Goal: Transaction & Acquisition: Book appointment/travel/reservation

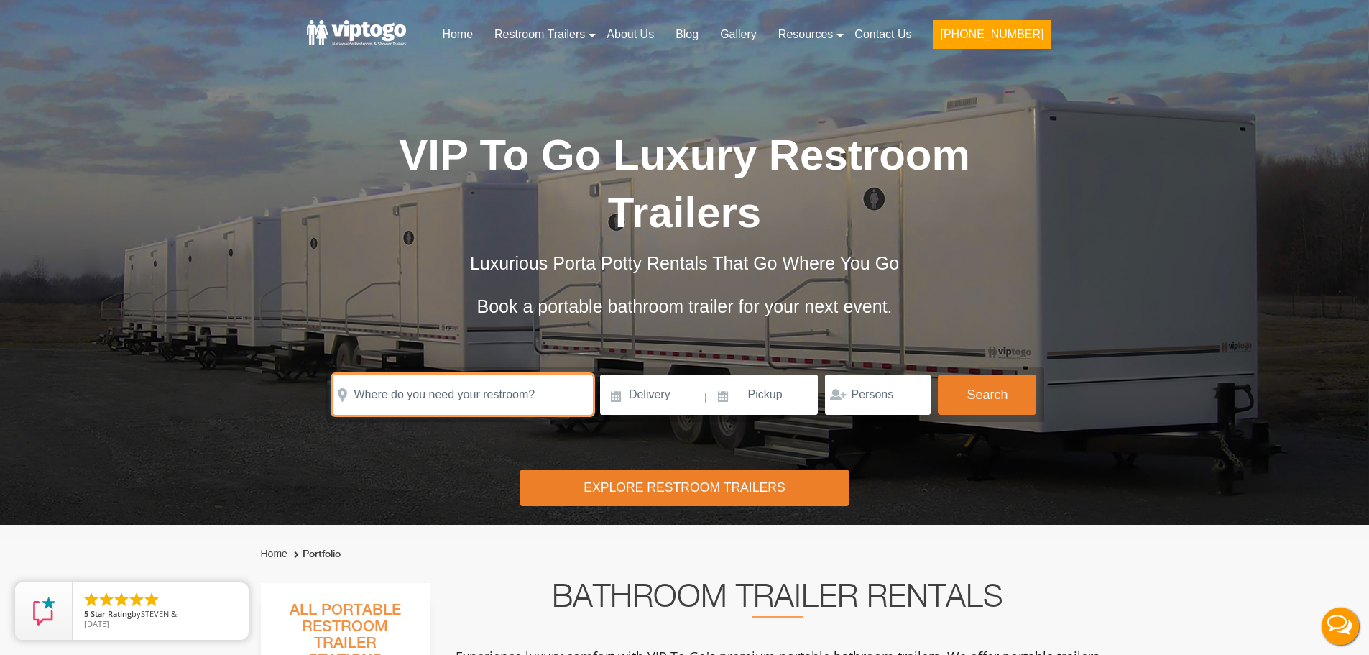
click at [451, 392] on input "text" at bounding box center [463, 395] width 260 height 40
paste input "148 Forest Hill Rd West Orange, NJ 07052"
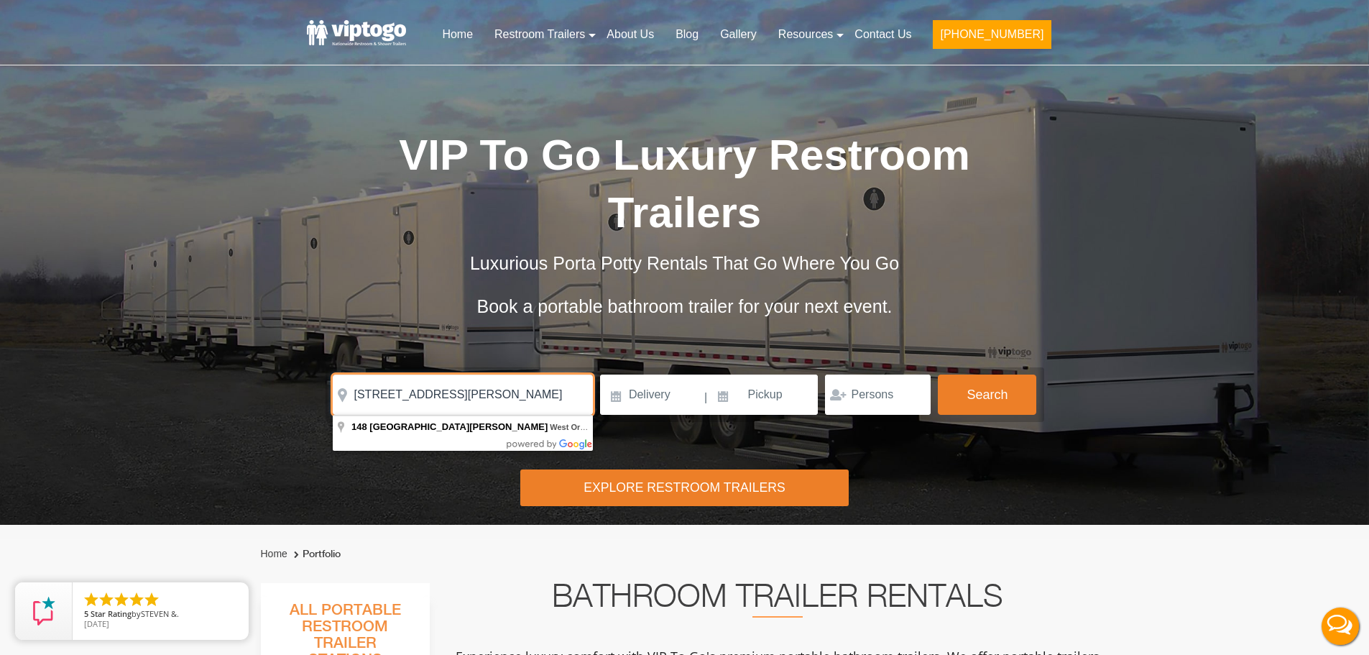
type input "148 Forest Hill Rd West Orange, NJ 07052"
click at [660, 395] on input at bounding box center [651, 395] width 103 height 40
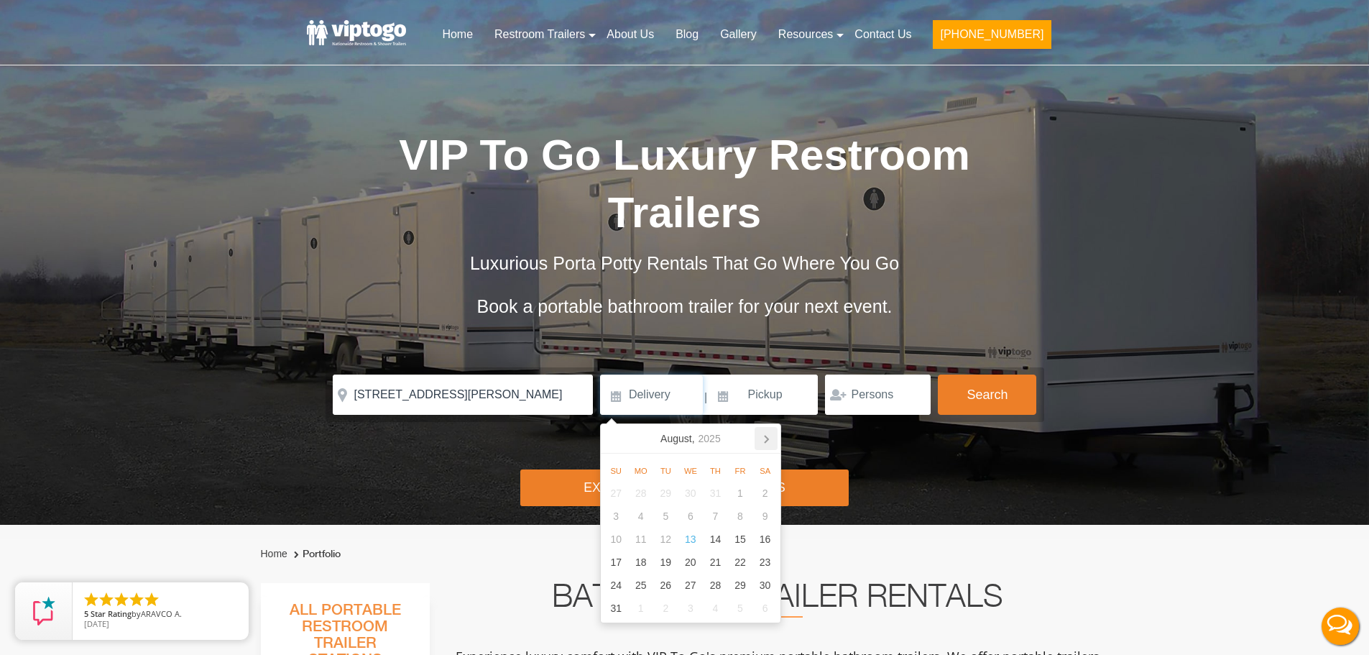
click at [757, 444] on icon at bounding box center [766, 438] width 23 height 23
click at [744, 561] on div "26" at bounding box center [740, 562] width 25 height 23
type input "09/26/2025"
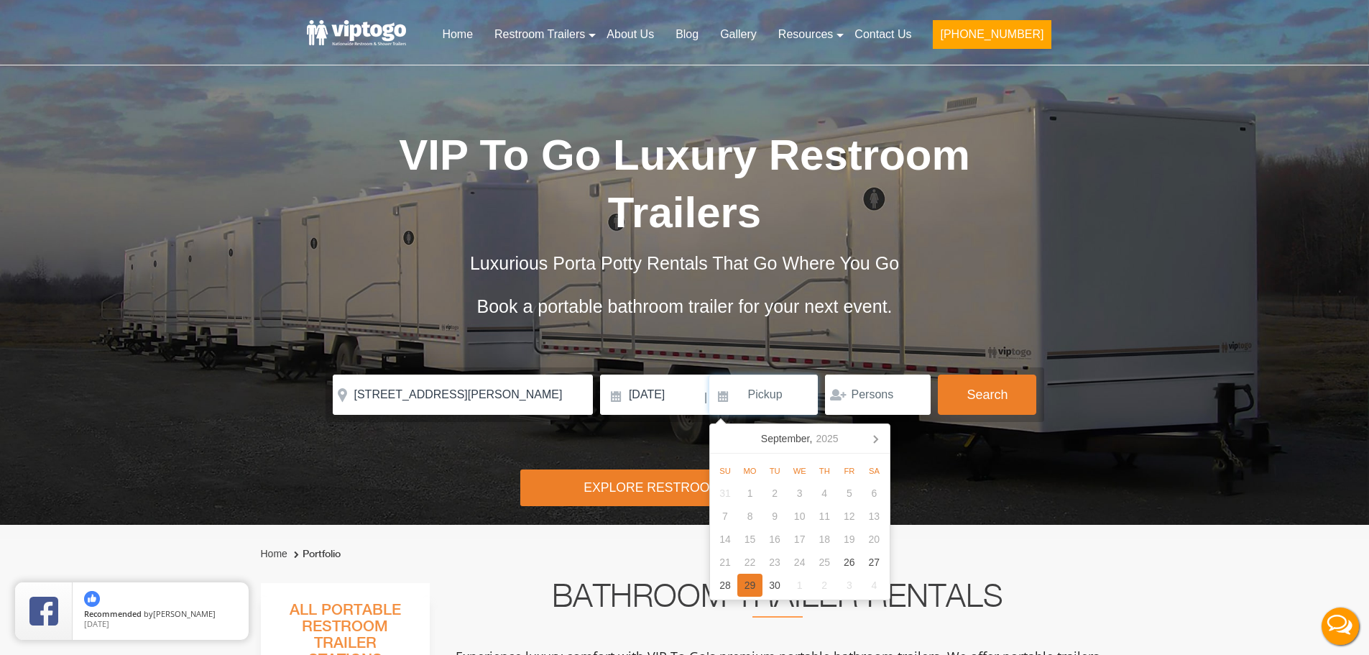
click at [758, 584] on div "29" at bounding box center [750, 585] width 25 height 23
type input "09/29/2025"
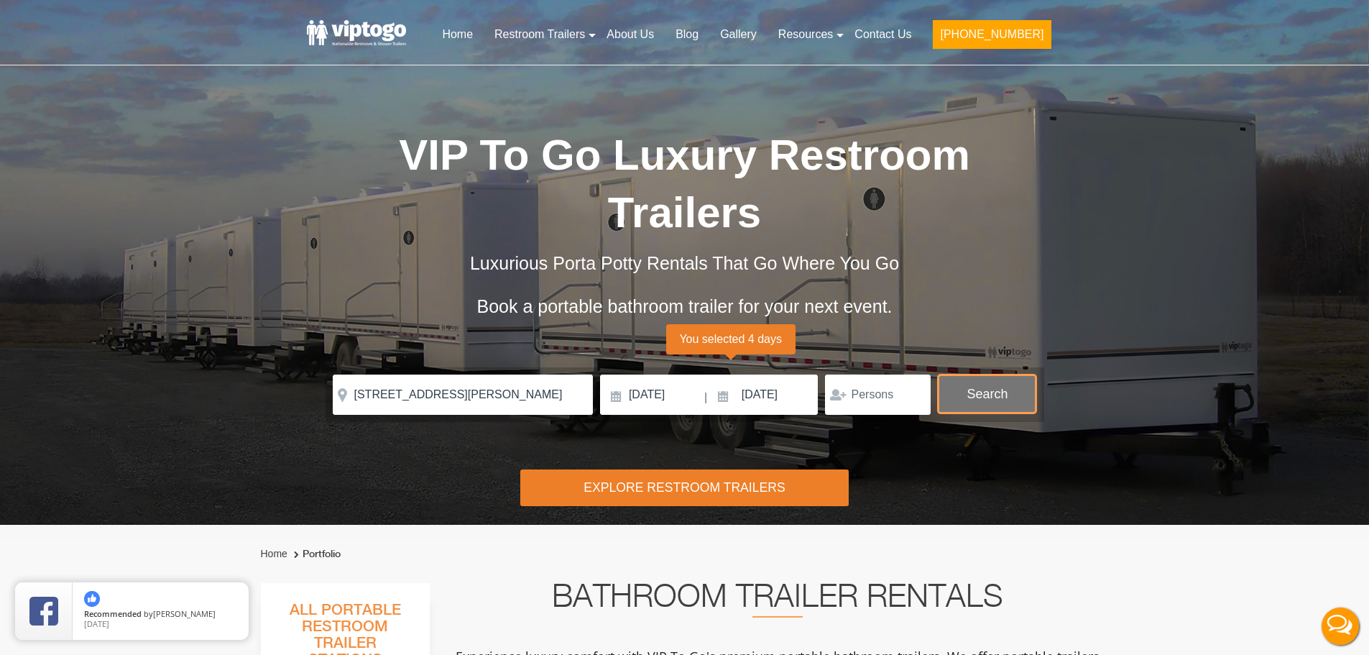
click at [954, 391] on button "Search" at bounding box center [987, 394] width 98 height 39
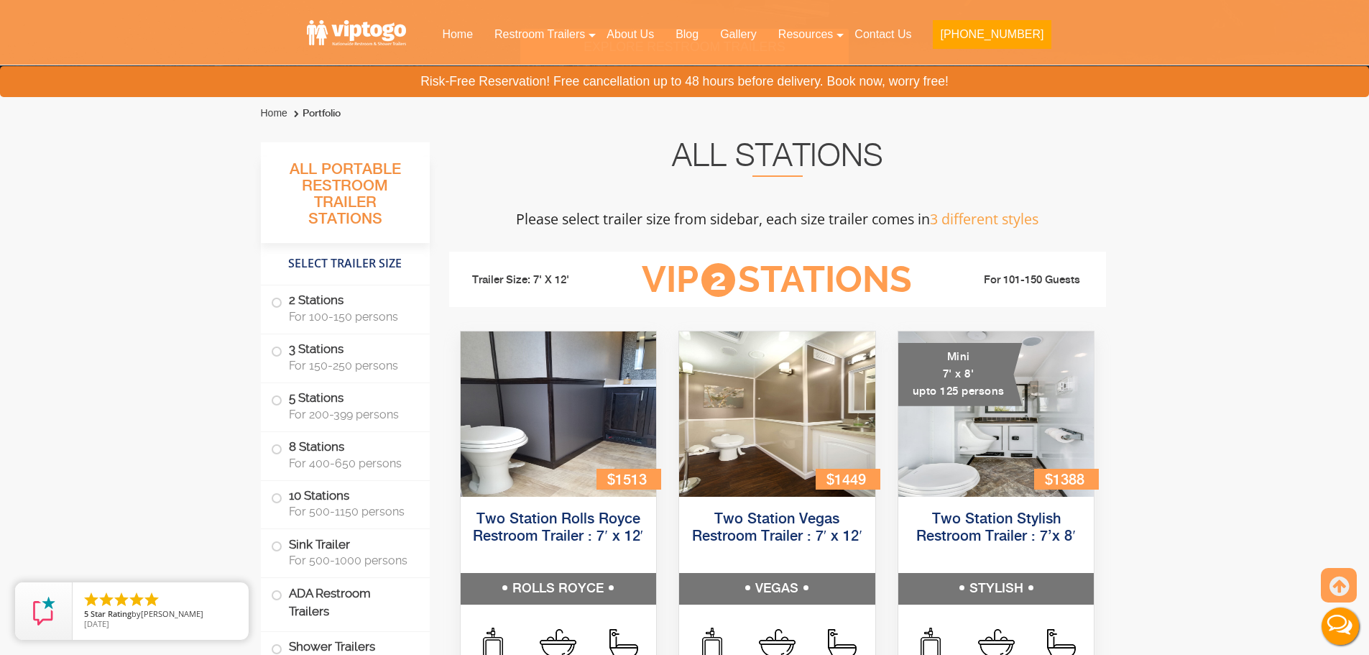
scroll to position [511, 0]
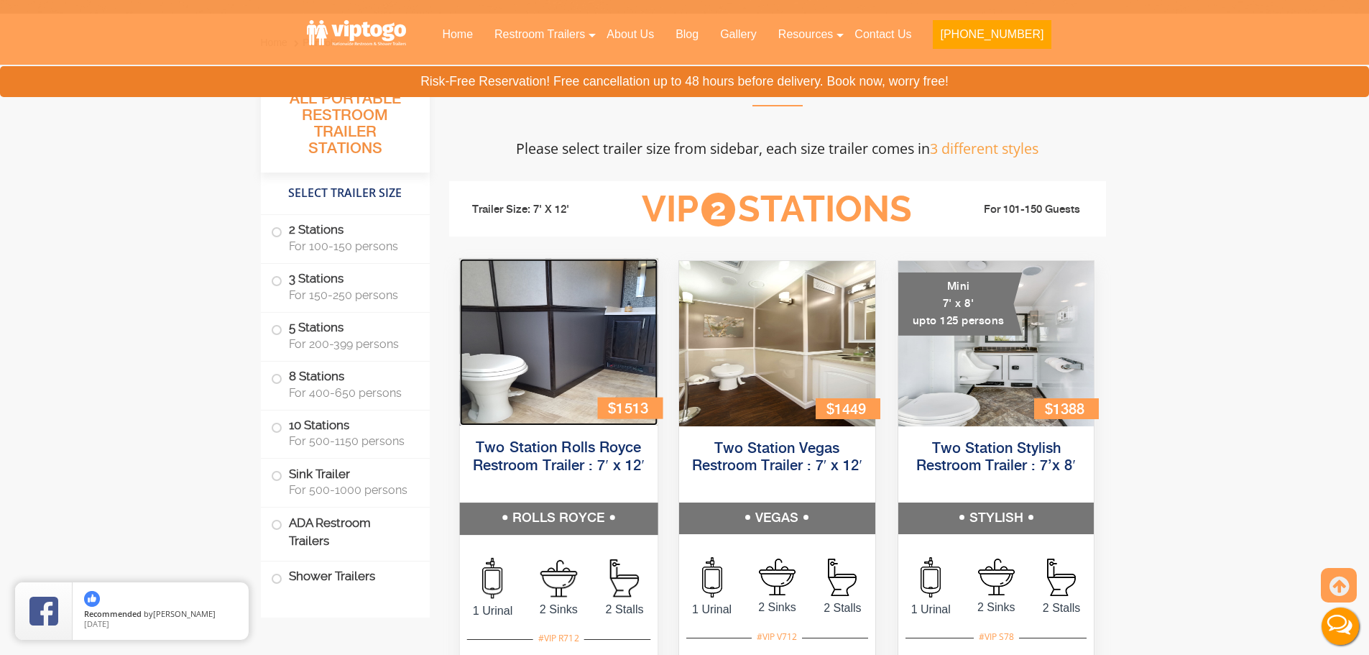
click at [564, 347] on img at bounding box center [558, 342] width 198 height 167
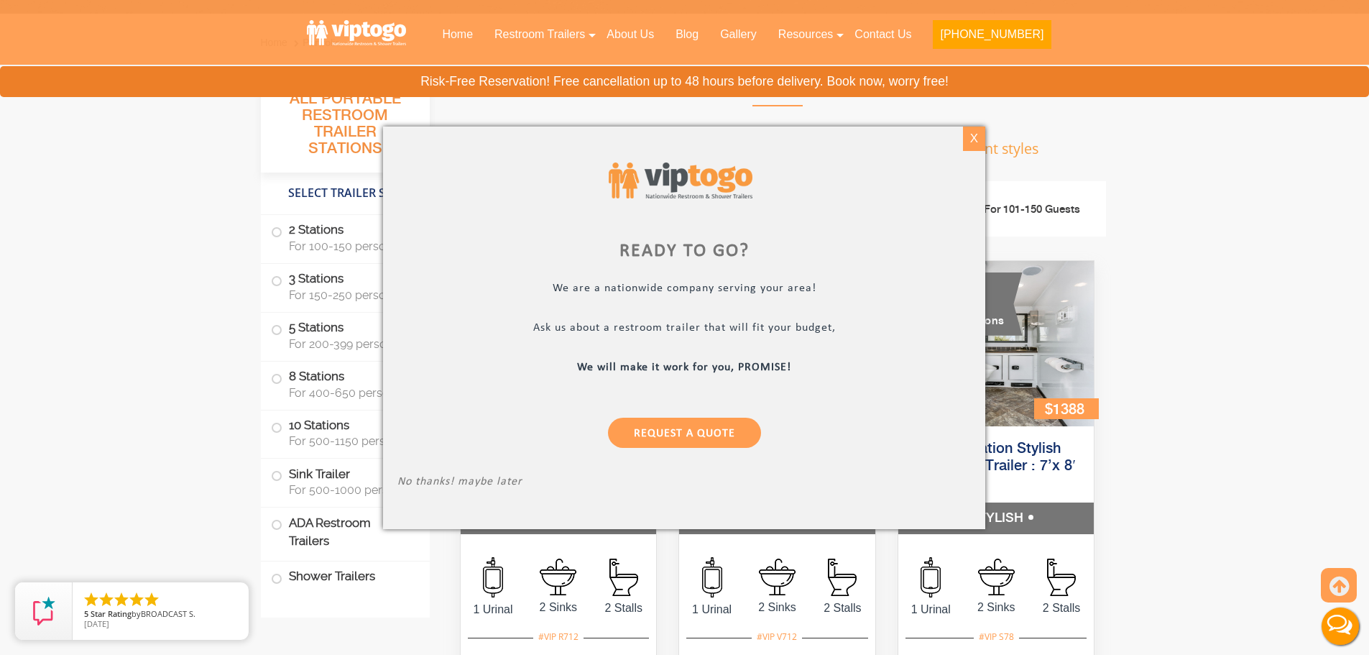
click at [978, 132] on div "X" at bounding box center [974, 139] width 22 height 24
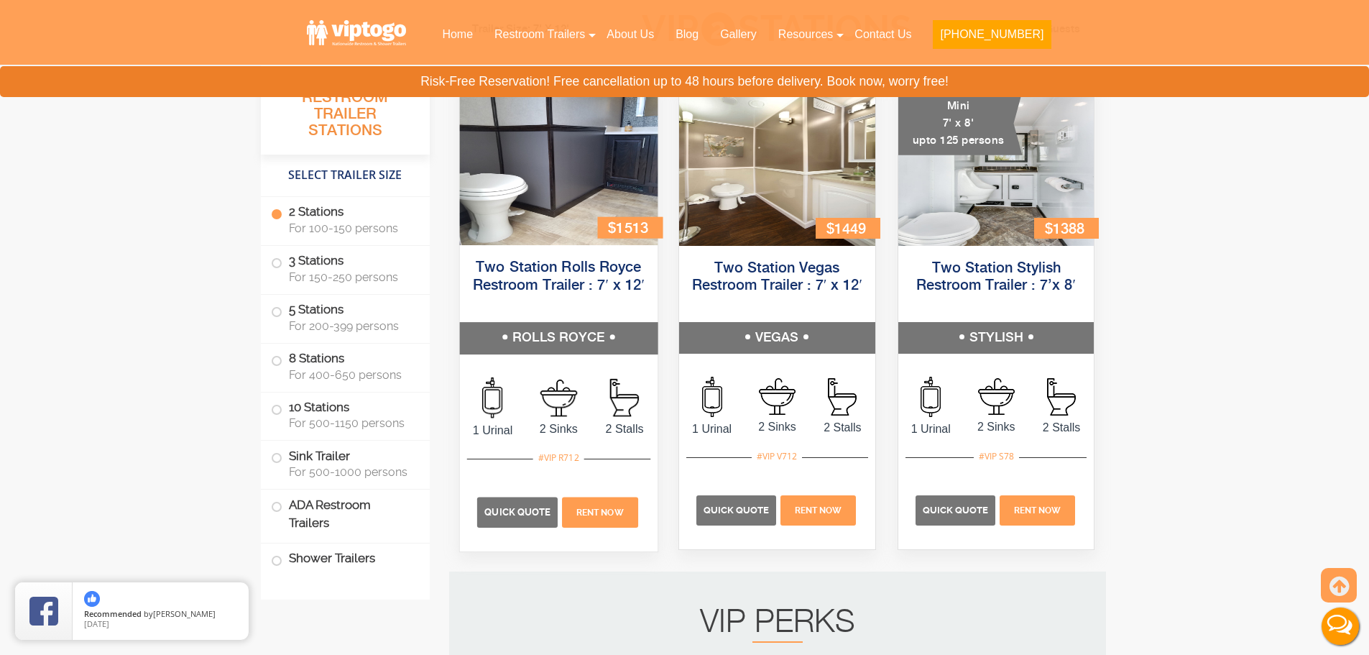
scroll to position [727, 0]
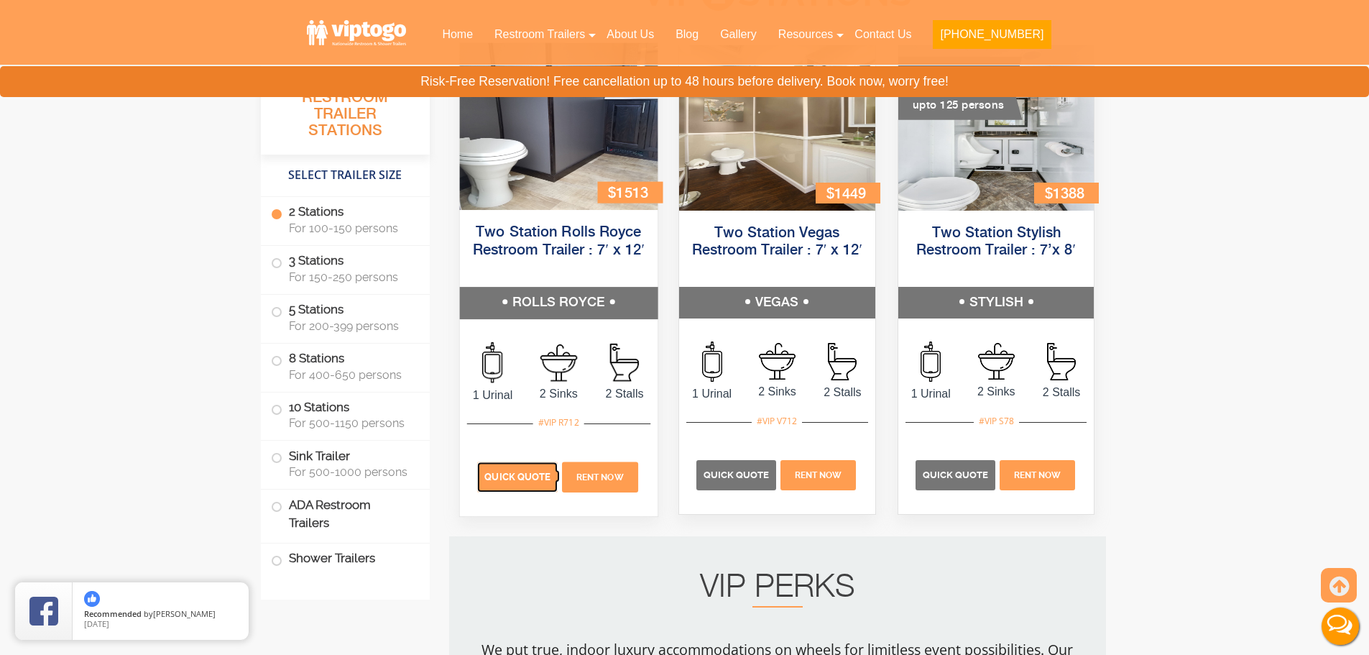
click at [530, 475] on span "Quick Quote" at bounding box center [517, 476] width 66 height 11
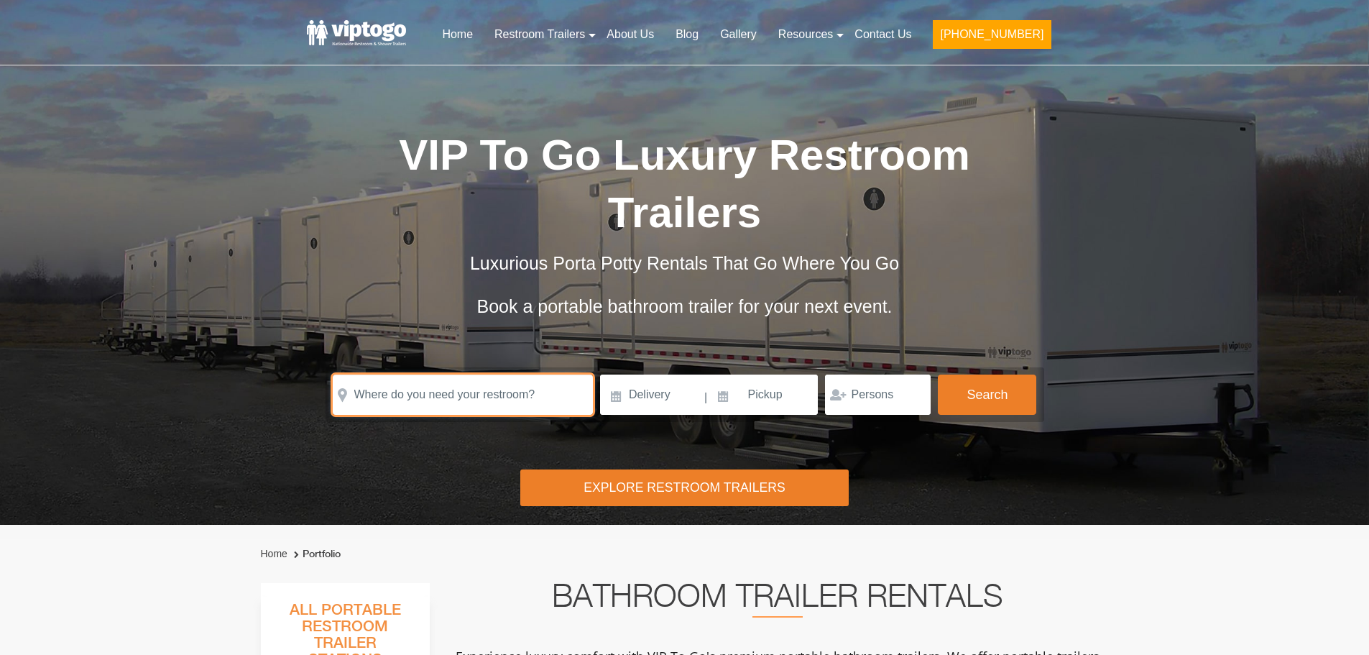
click at [457, 387] on input "text" at bounding box center [463, 395] width 260 height 40
click at [499, 399] on input "text" at bounding box center [463, 395] width 260 height 40
click at [479, 389] on input "text" at bounding box center [463, 395] width 260 height 40
click at [455, 399] on input "text" at bounding box center [463, 395] width 260 height 40
paste input "Read more at: https://www.viptogo.com/"
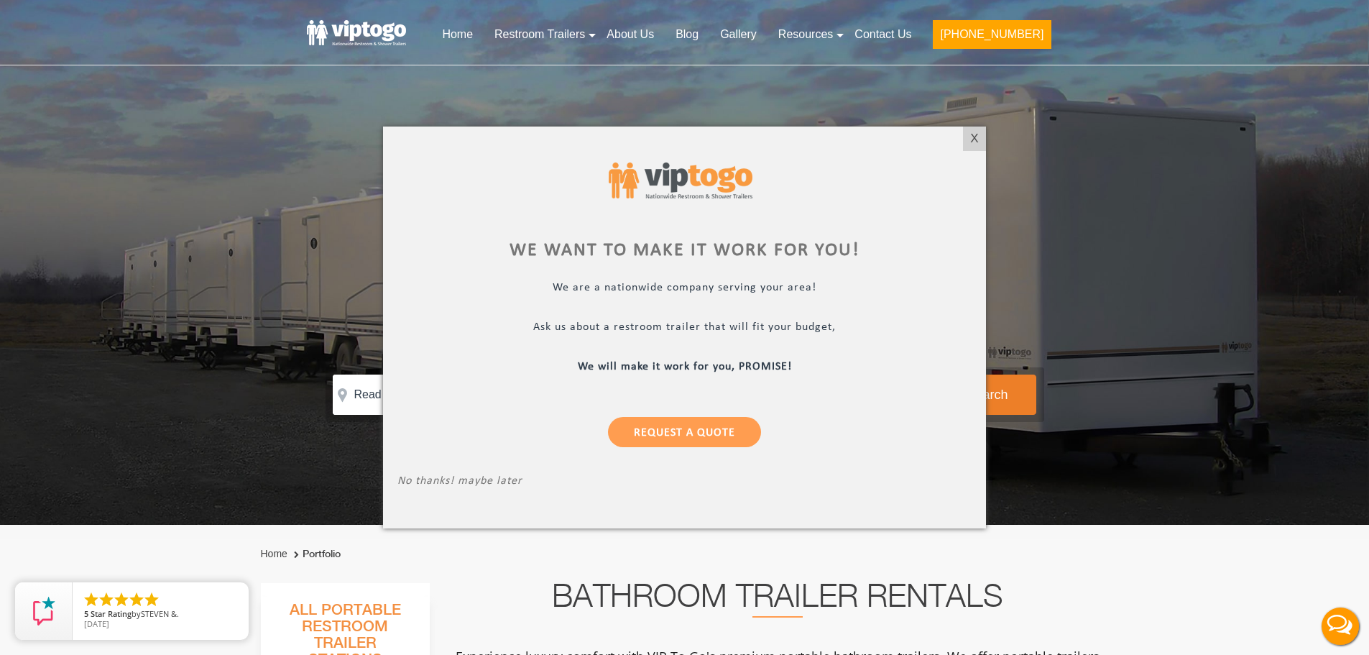
drag, startPoint x: 966, startPoint y: 128, endPoint x: 970, endPoint y: 134, distance: 7.8
click at [968, 130] on div "X" at bounding box center [974, 139] width 22 height 24
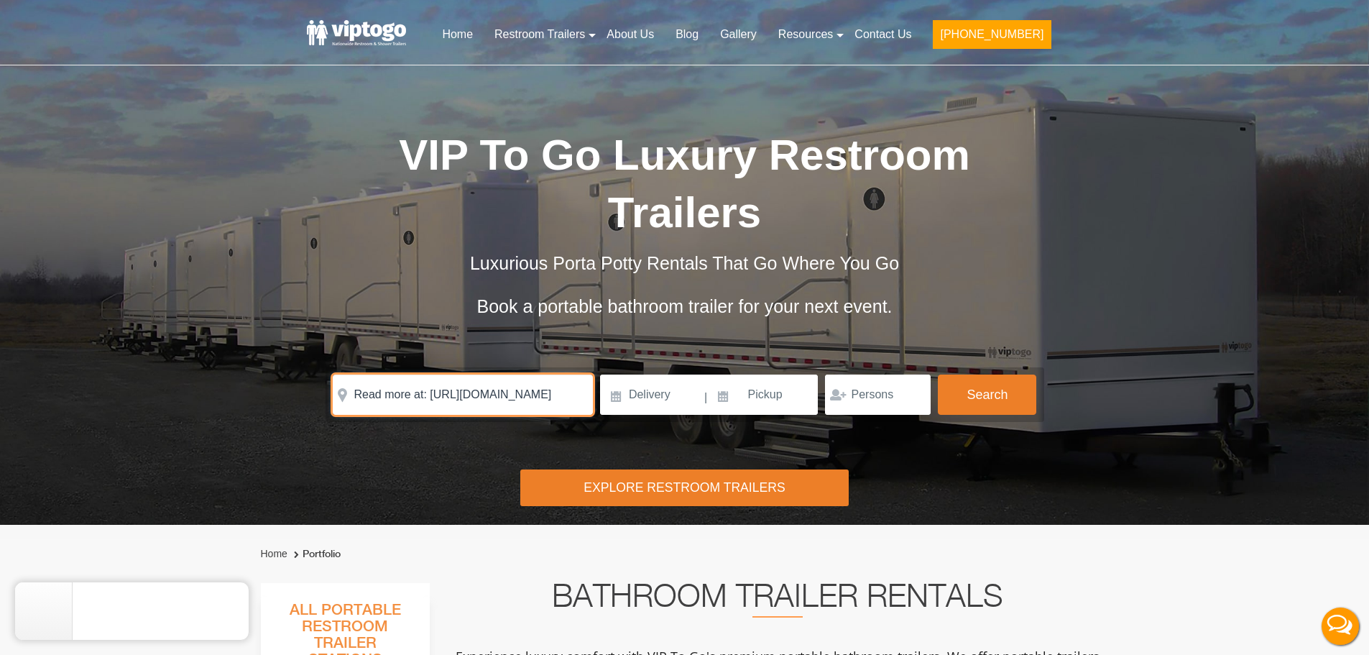
click at [491, 390] on input "Read more at: https://www.viptogo.com/" at bounding box center [463, 395] width 260 height 40
paste input "148 Forest Hill Rd"
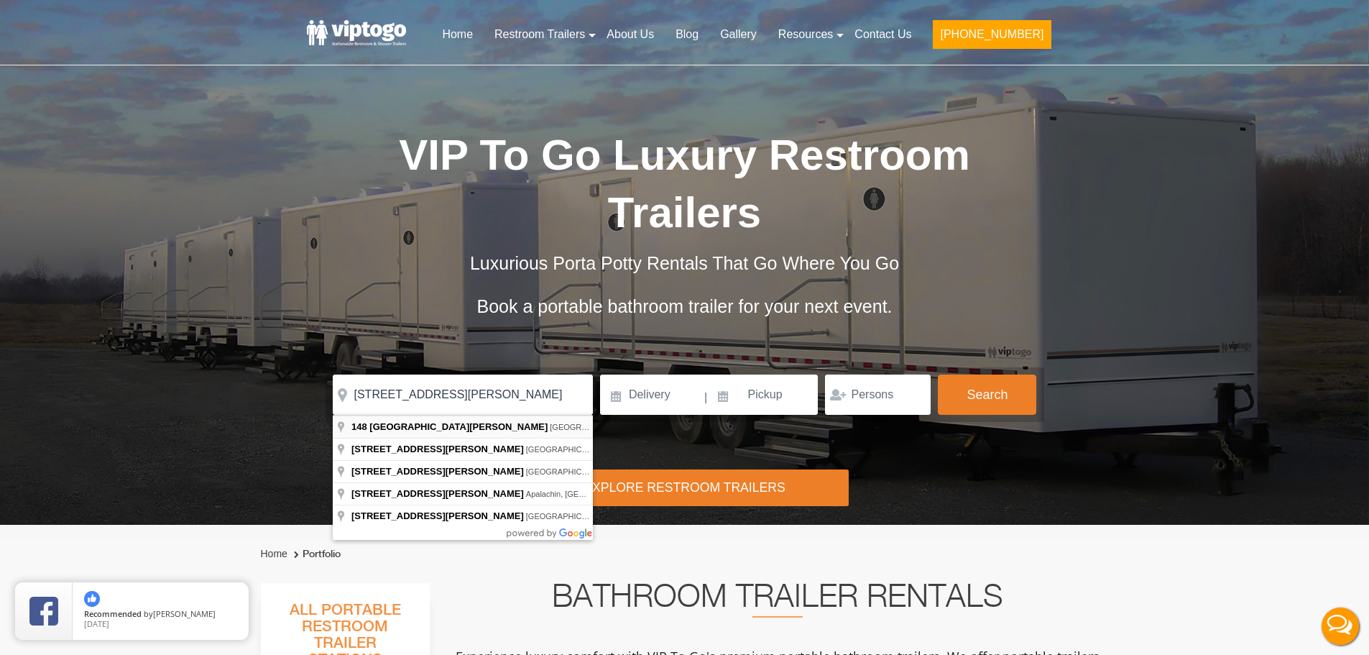
type input "148 Forest Hill Rd, West Orange, NJ, USA"
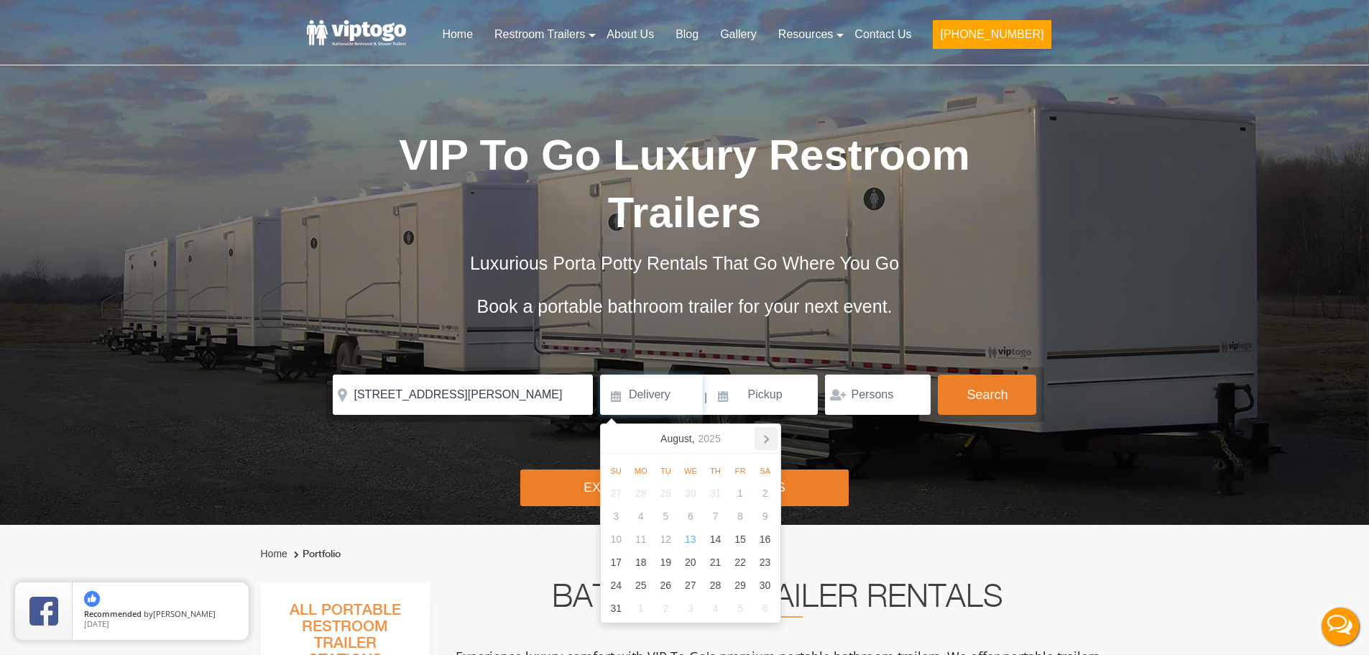
click at [771, 432] on icon at bounding box center [766, 438] width 23 height 23
click at [745, 559] on div "26" at bounding box center [740, 562] width 25 height 23
type input "09/26/2025"
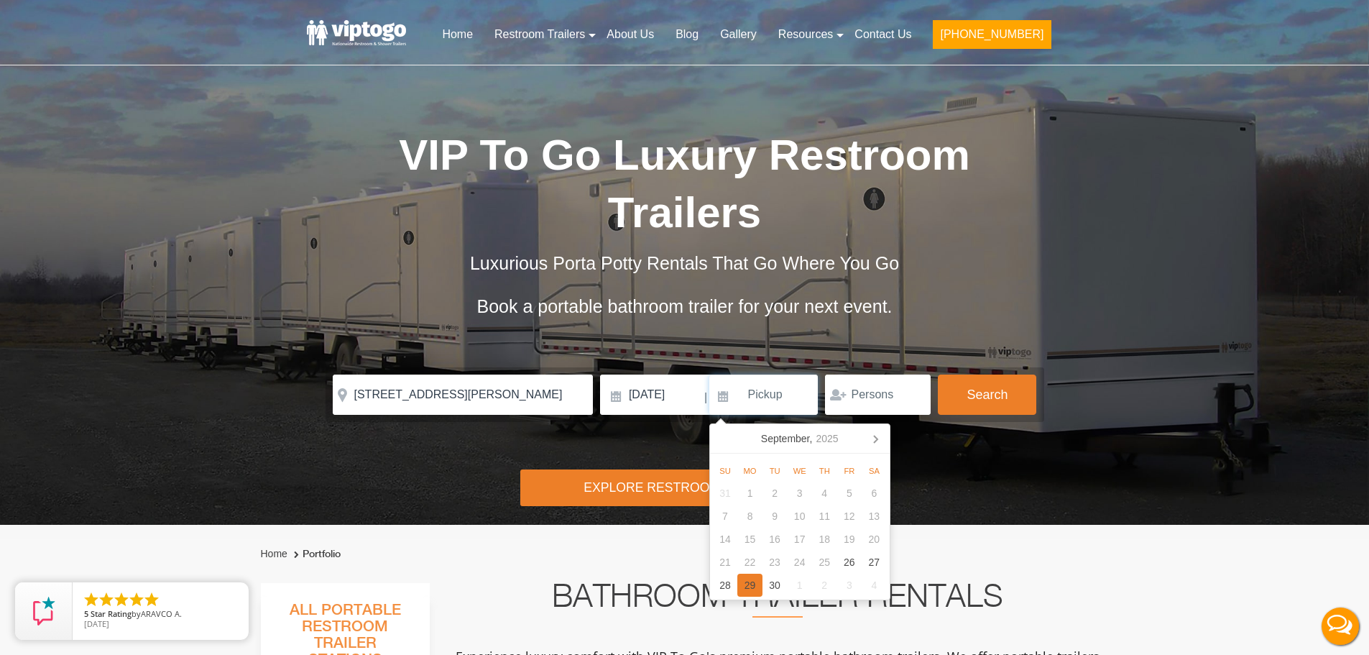
click at [744, 586] on div "29" at bounding box center [750, 585] width 25 height 23
type input "09/29/2025"
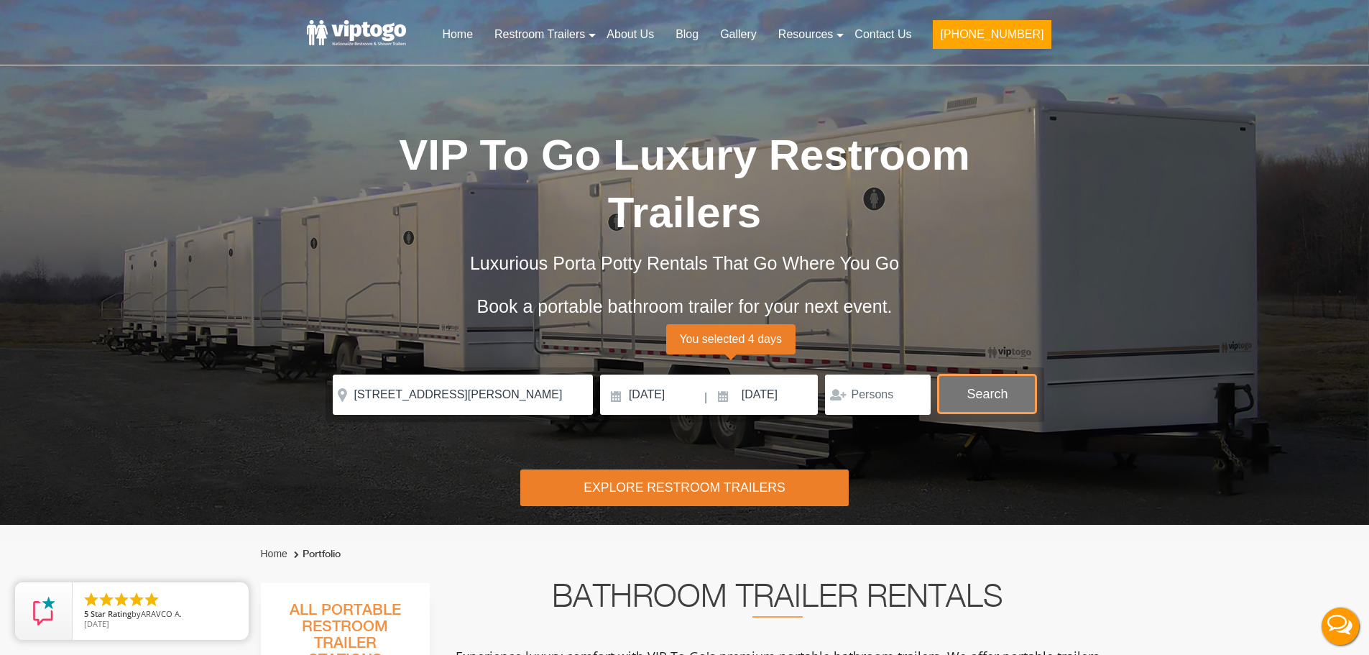
click at [985, 394] on button "Search" at bounding box center [987, 394] width 98 height 39
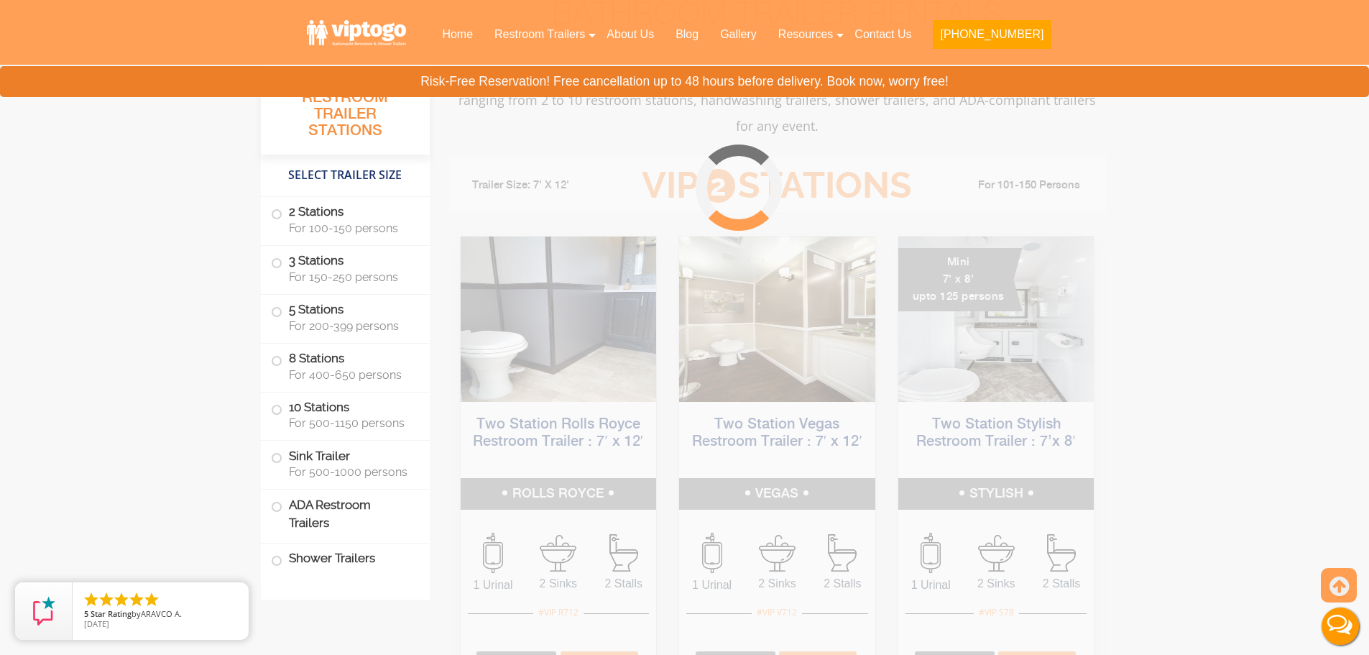
scroll to position [583, 0]
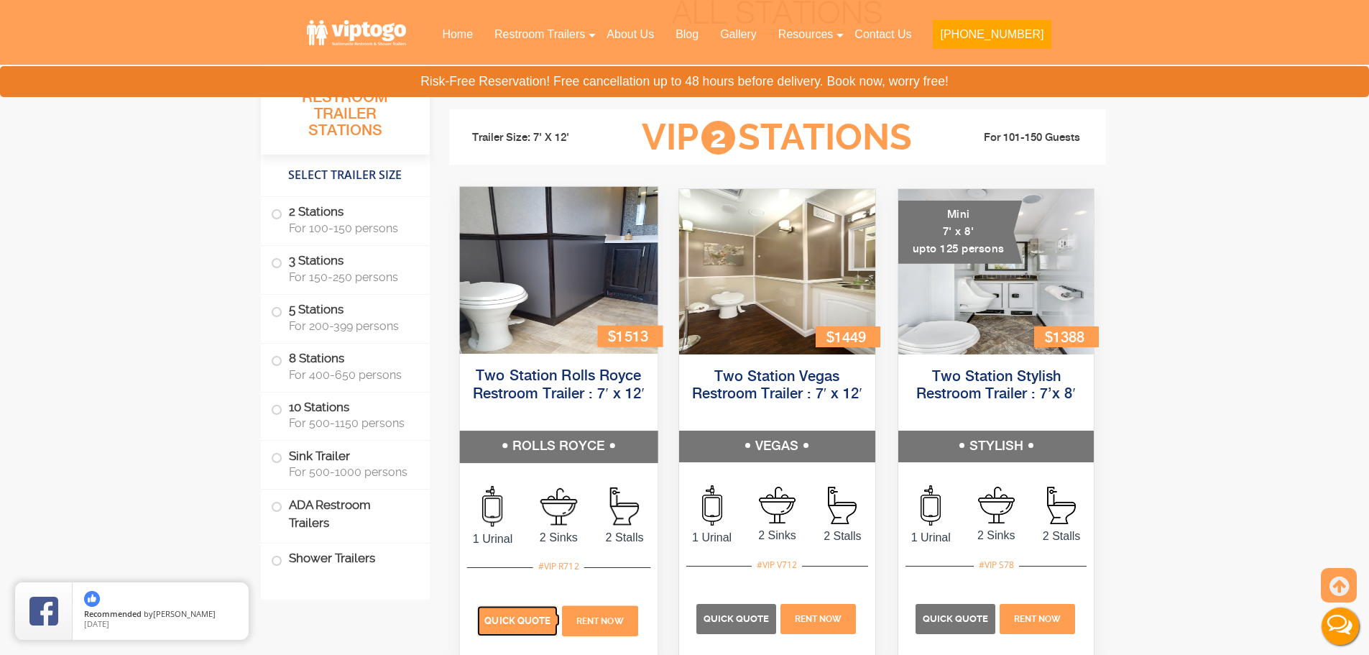
click at [517, 617] on span "Quick Quote" at bounding box center [517, 620] width 66 height 11
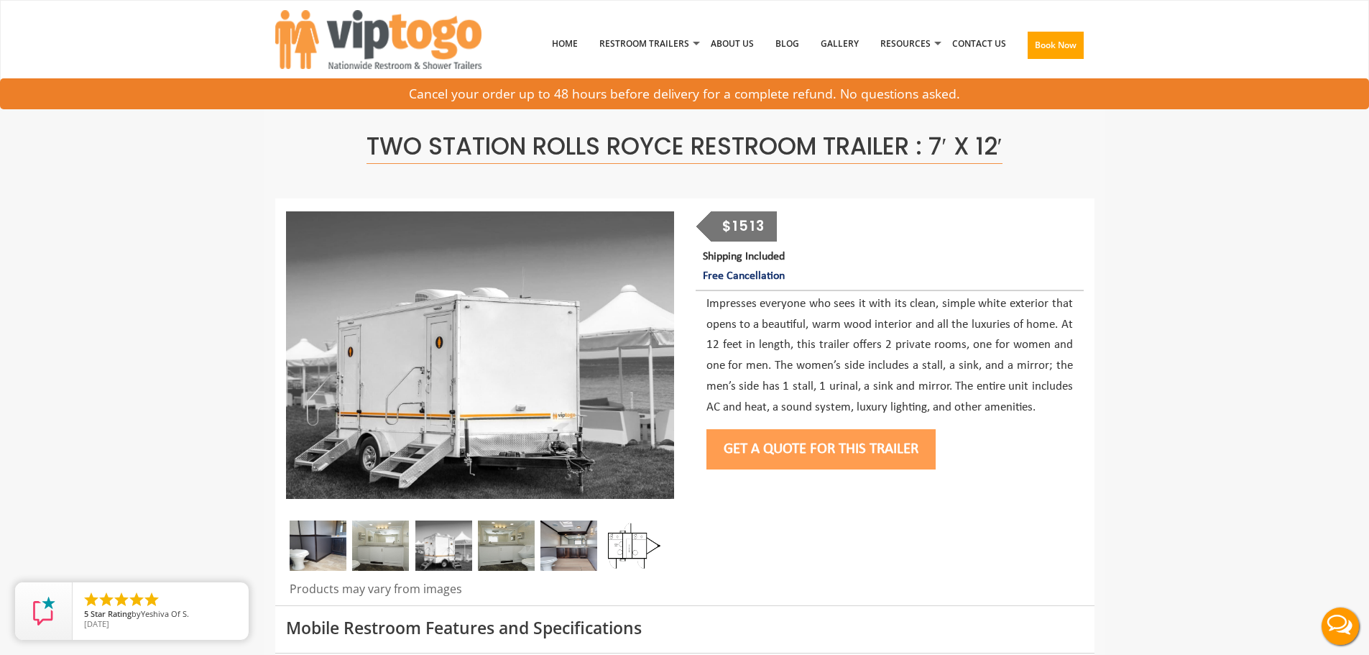
click at [810, 454] on button "Get a Quote for this Trailer" at bounding box center [821, 449] width 229 height 40
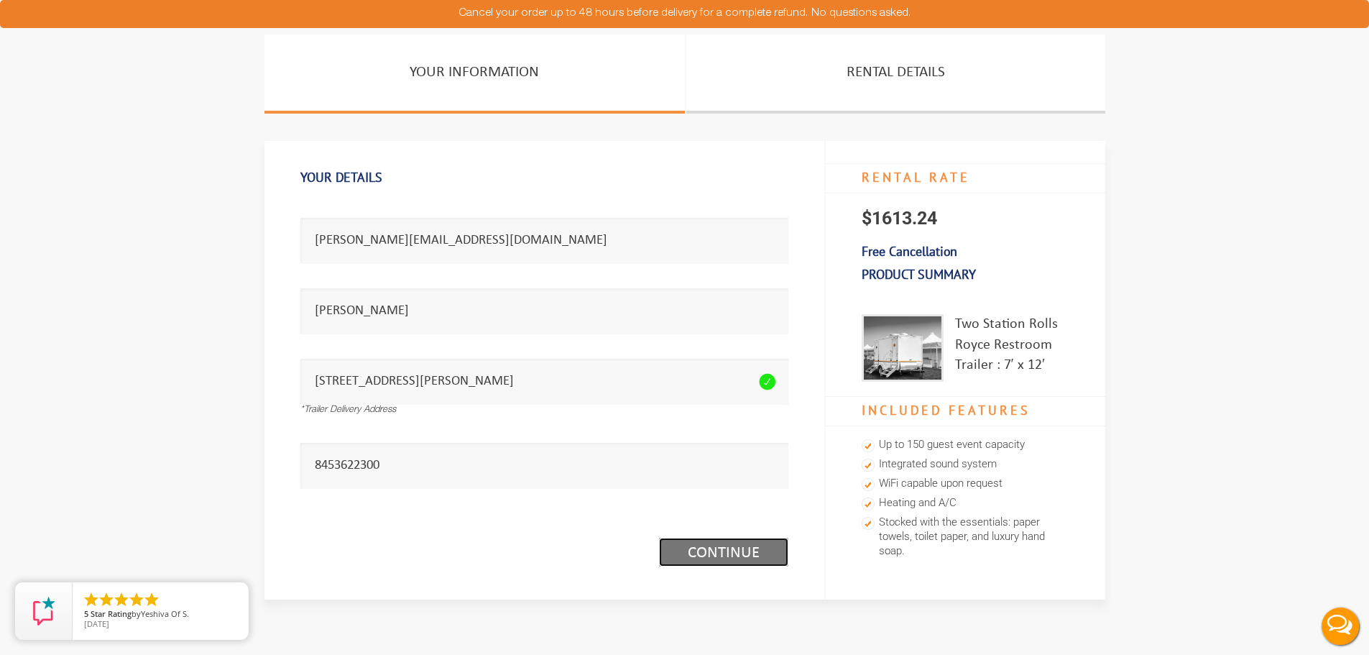
click at [710, 562] on link "Continue (1/3)" at bounding box center [723, 552] width 129 height 29
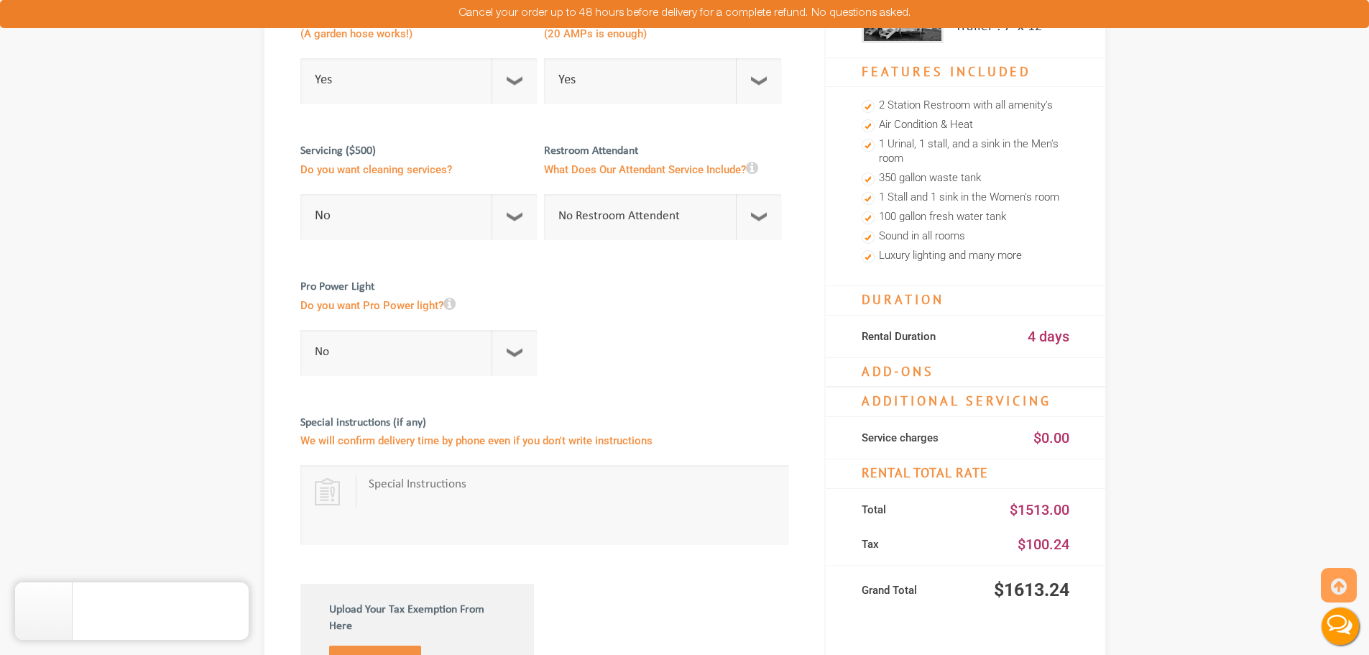
scroll to position [431, 0]
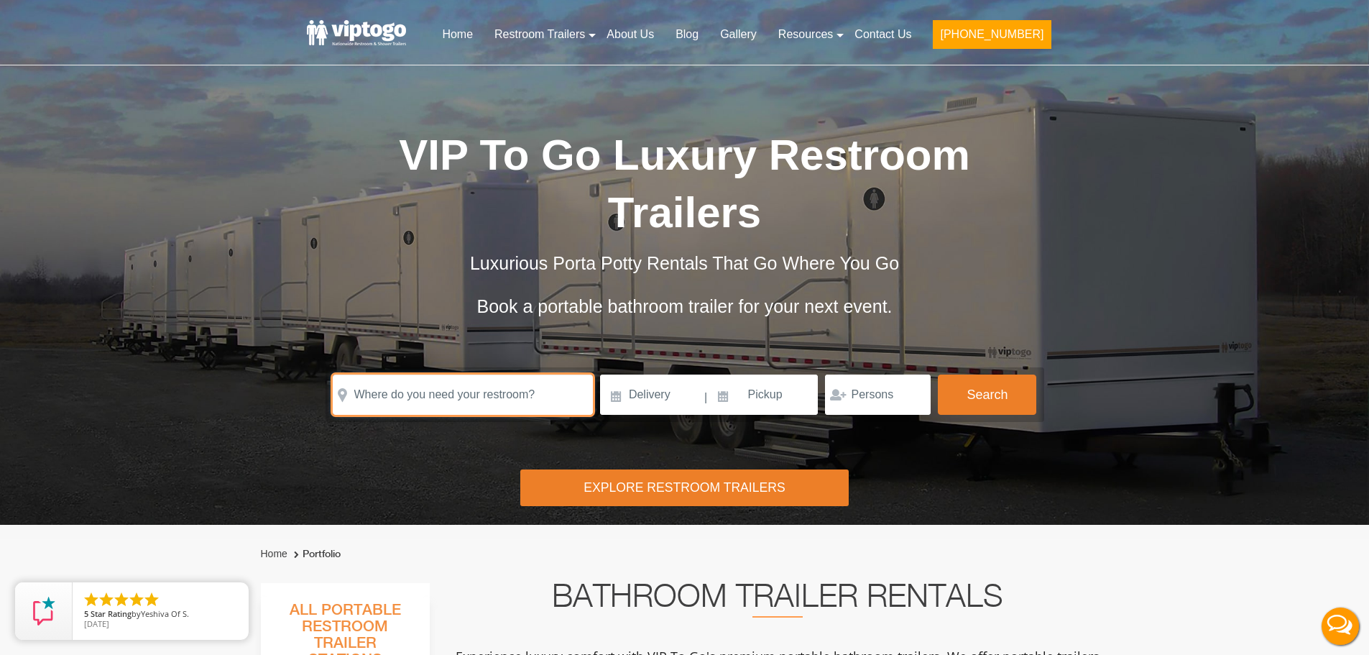
click at [416, 386] on input "text" at bounding box center [463, 395] width 260 height 40
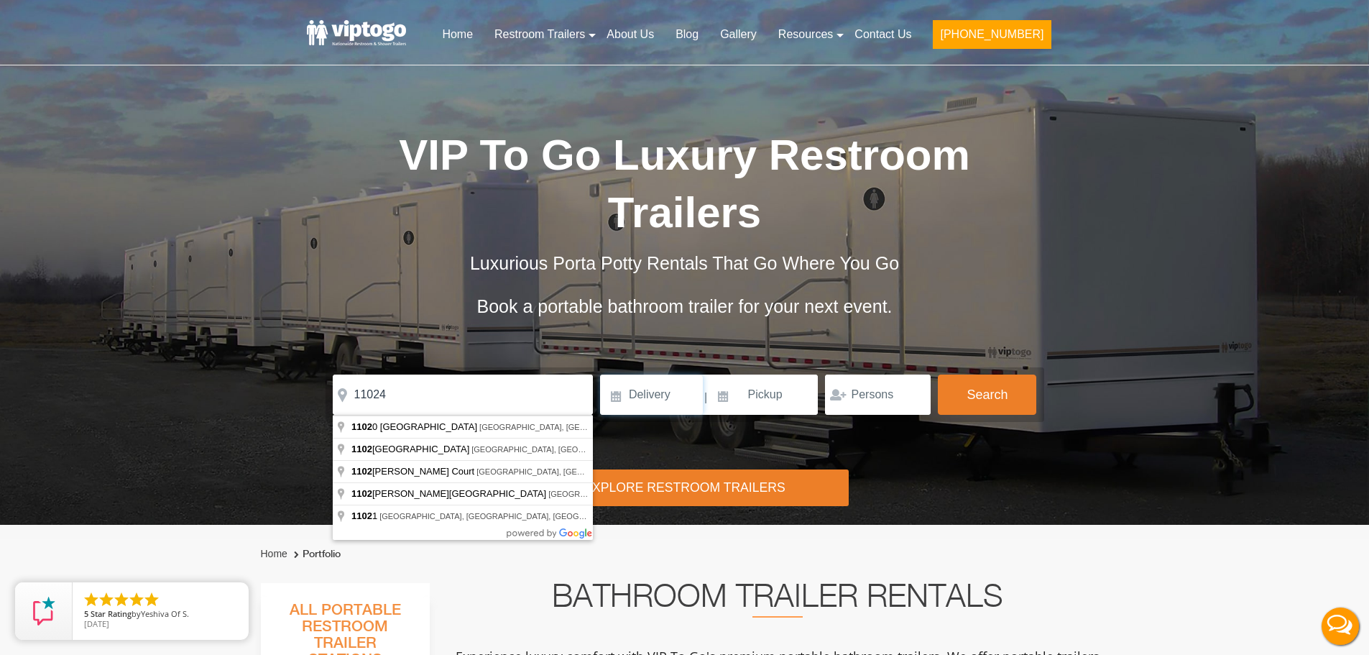
click button "autobtn" at bounding box center [0, 0] width 0 height 0
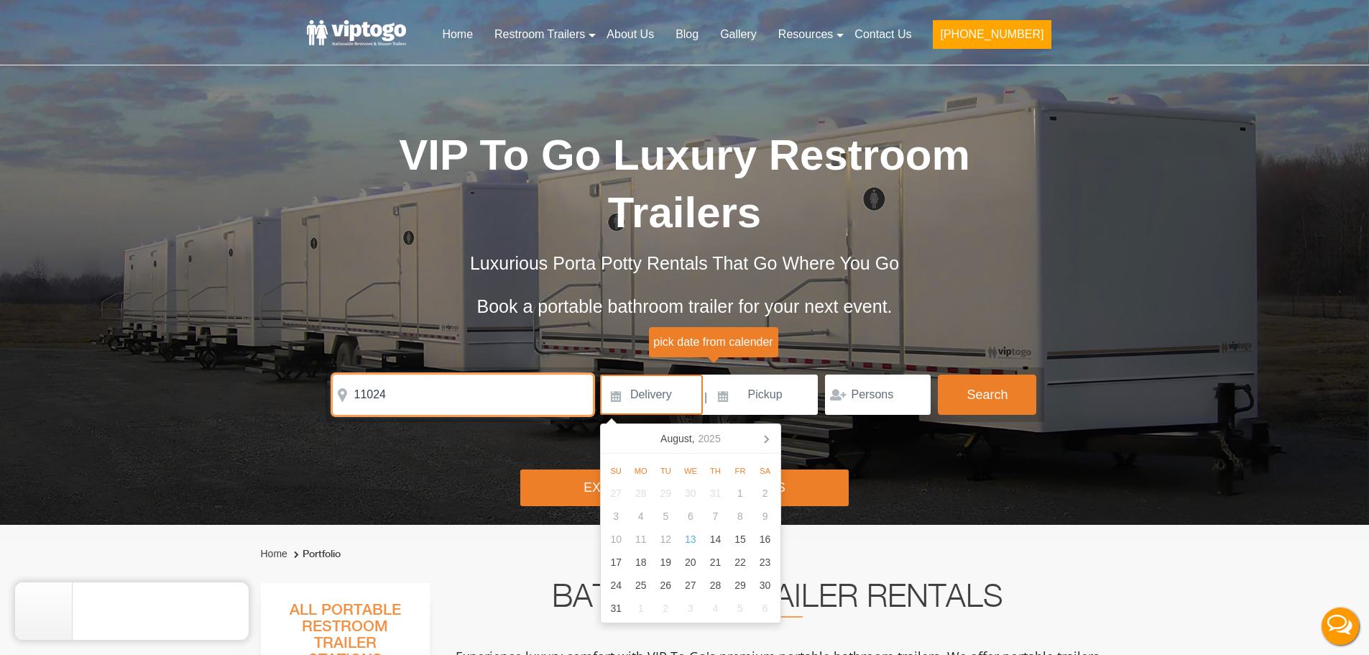
click at [454, 377] on input "11024" at bounding box center [463, 395] width 260 height 40
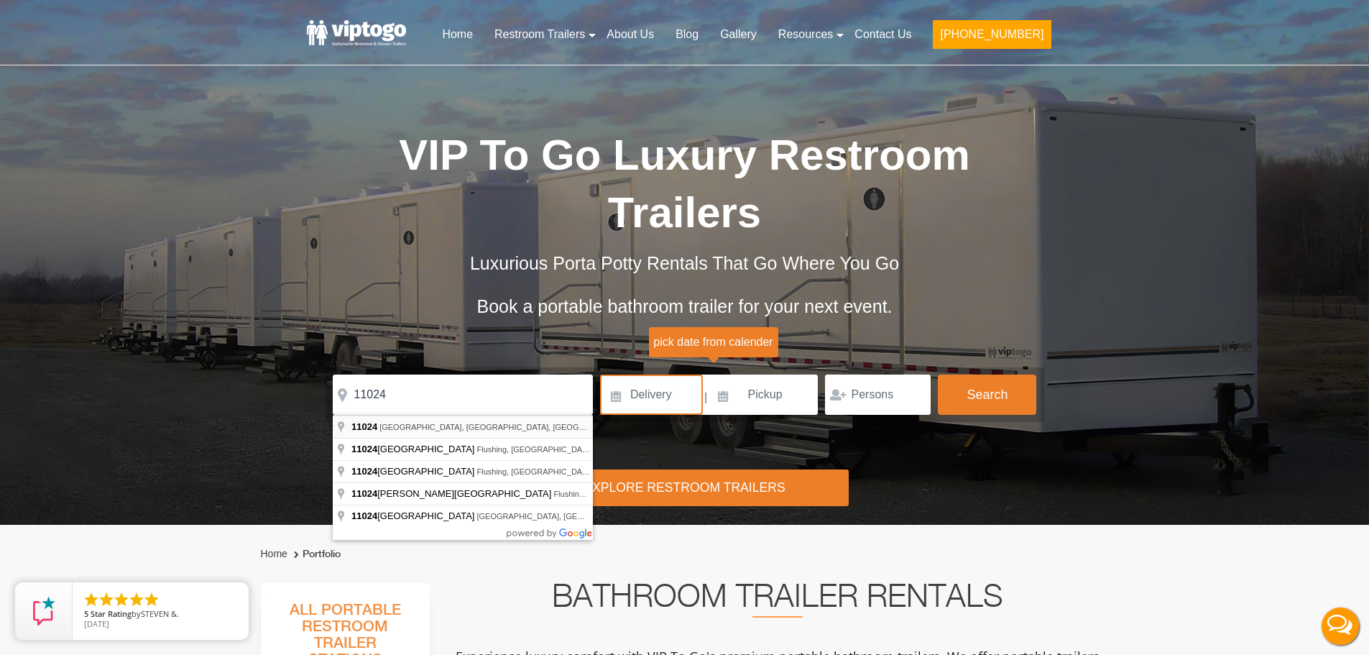
type input "Kings Point, NY 11024, USA"
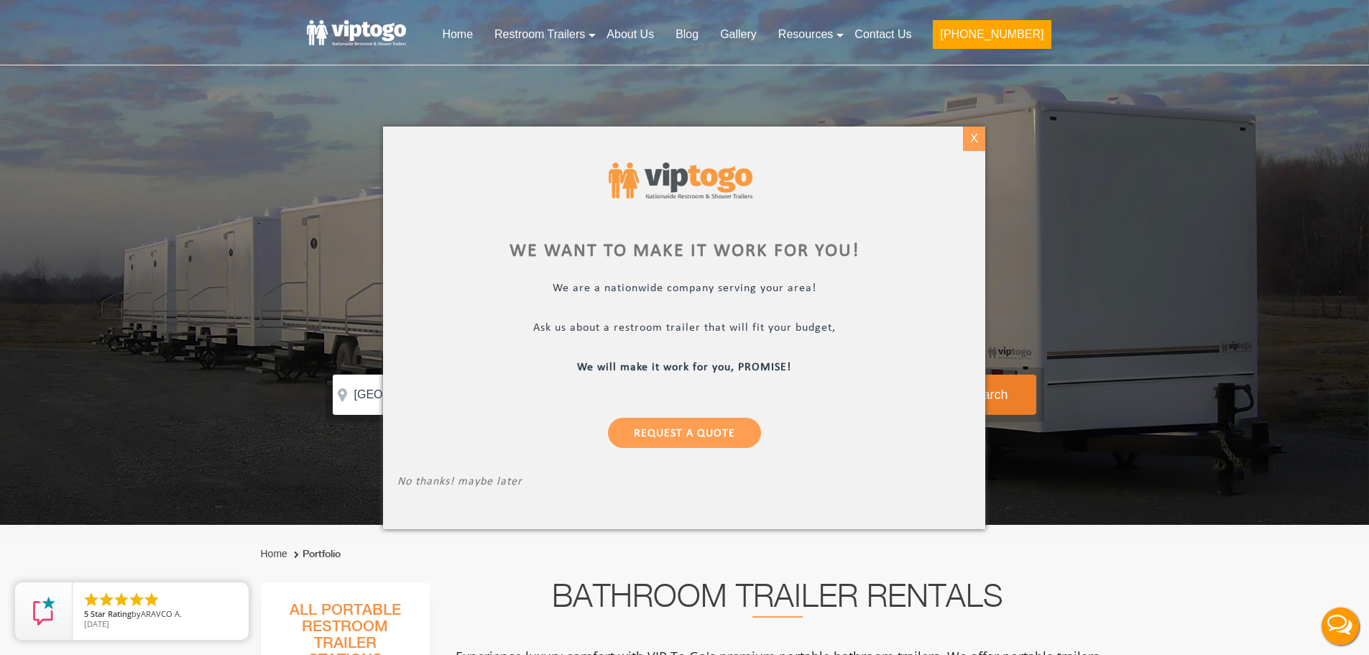
click at [983, 138] on div "X" at bounding box center [974, 139] width 22 height 24
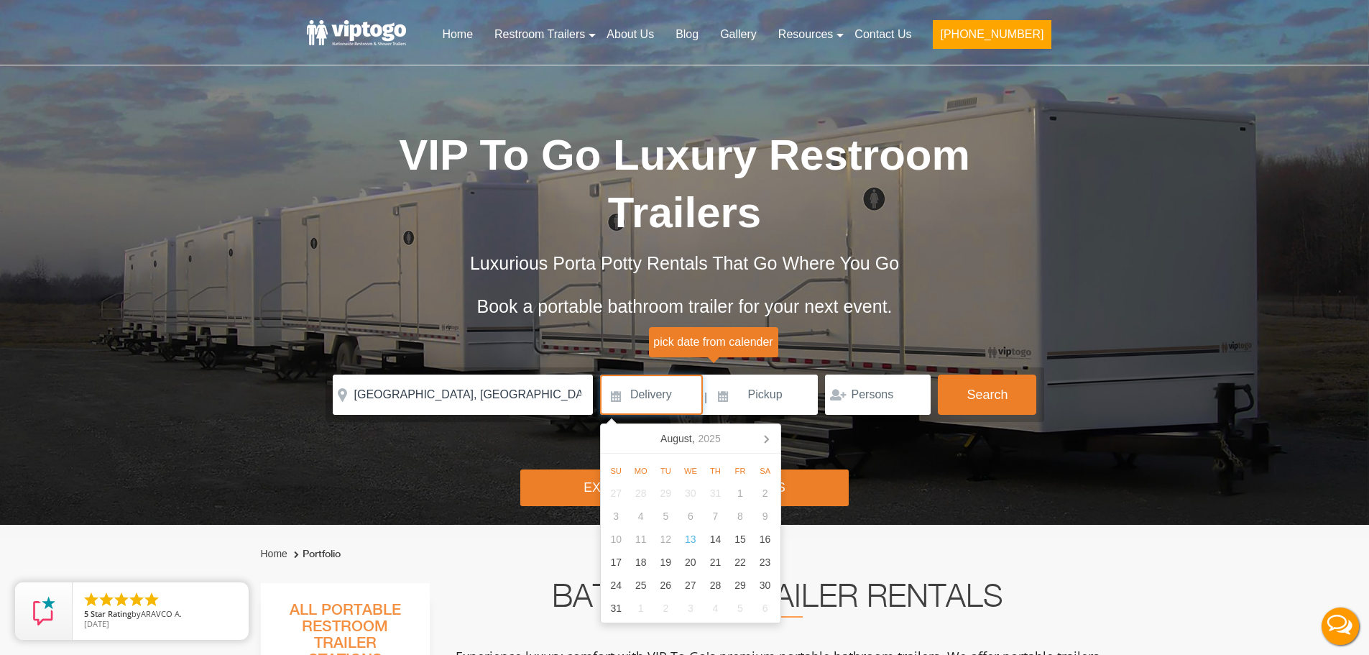
click at [676, 397] on input at bounding box center [651, 395] width 103 height 40
click at [688, 557] on div "20" at bounding box center [691, 562] width 25 height 23
type input "08/20/2025"
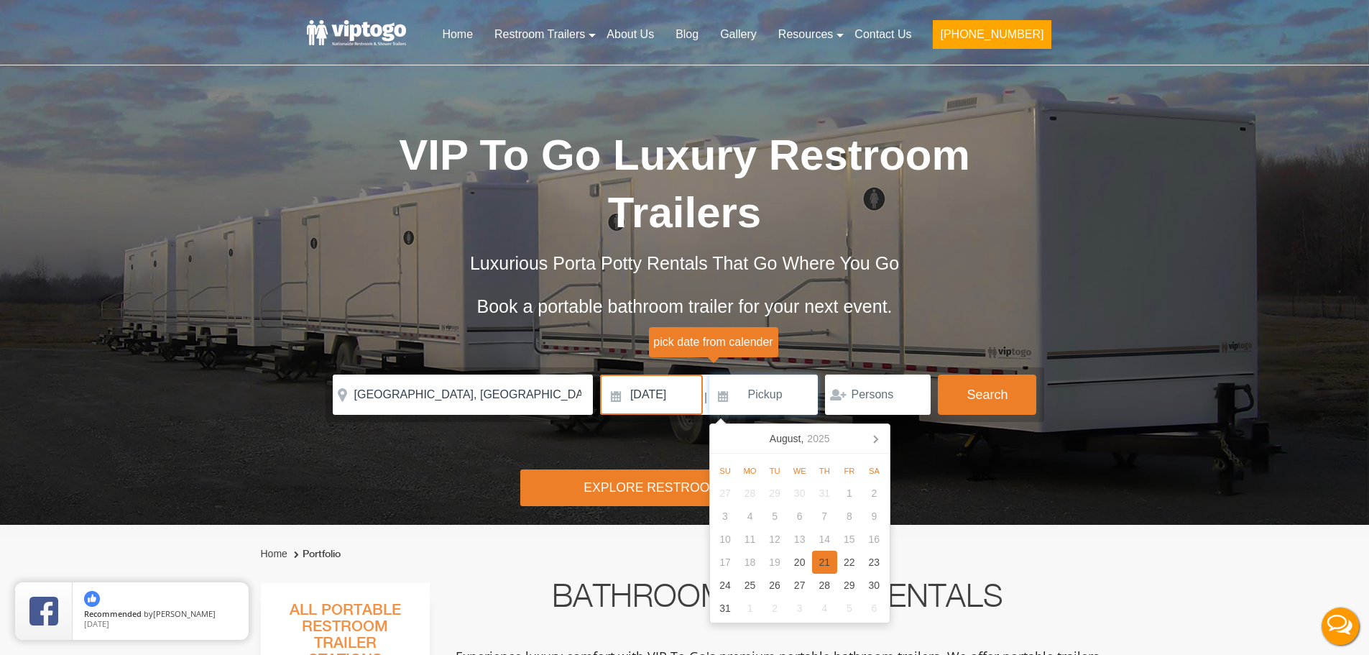
click at [818, 561] on div "21" at bounding box center [824, 562] width 25 height 23
type input "08/21/2025"
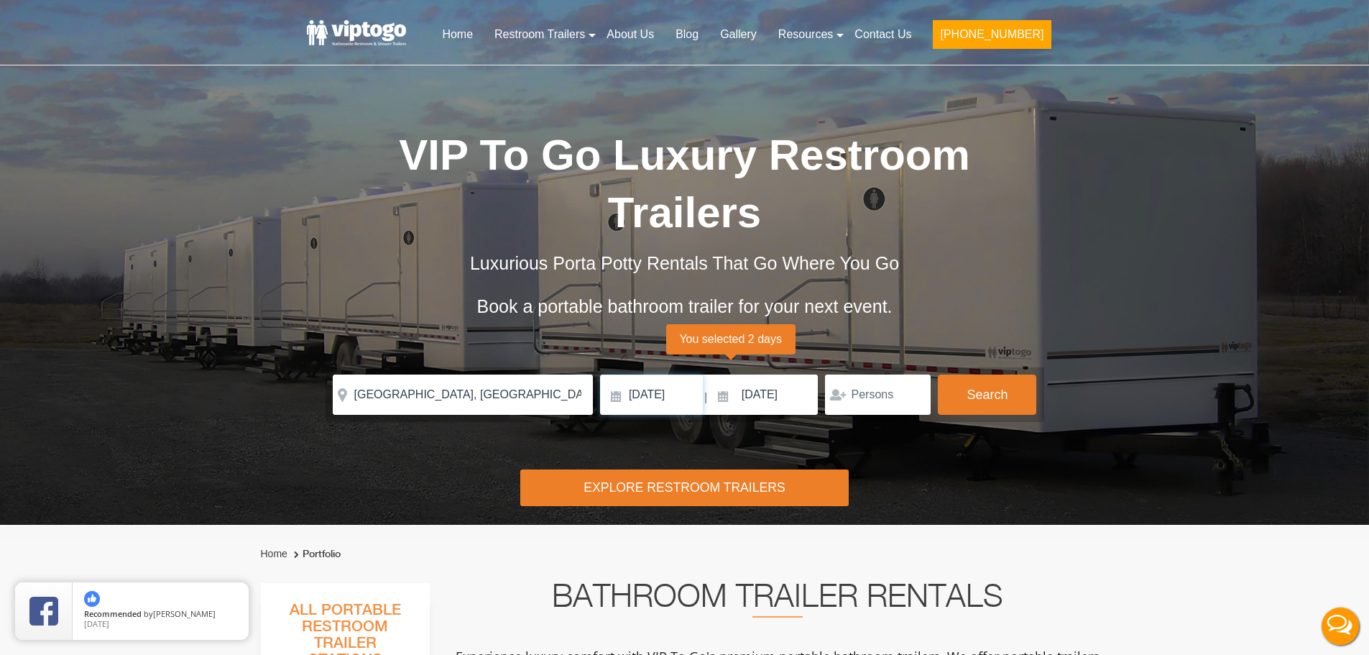
click at [692, 407] on input "08/20/2025" at bounding box center [651, 395] width 103 height 40
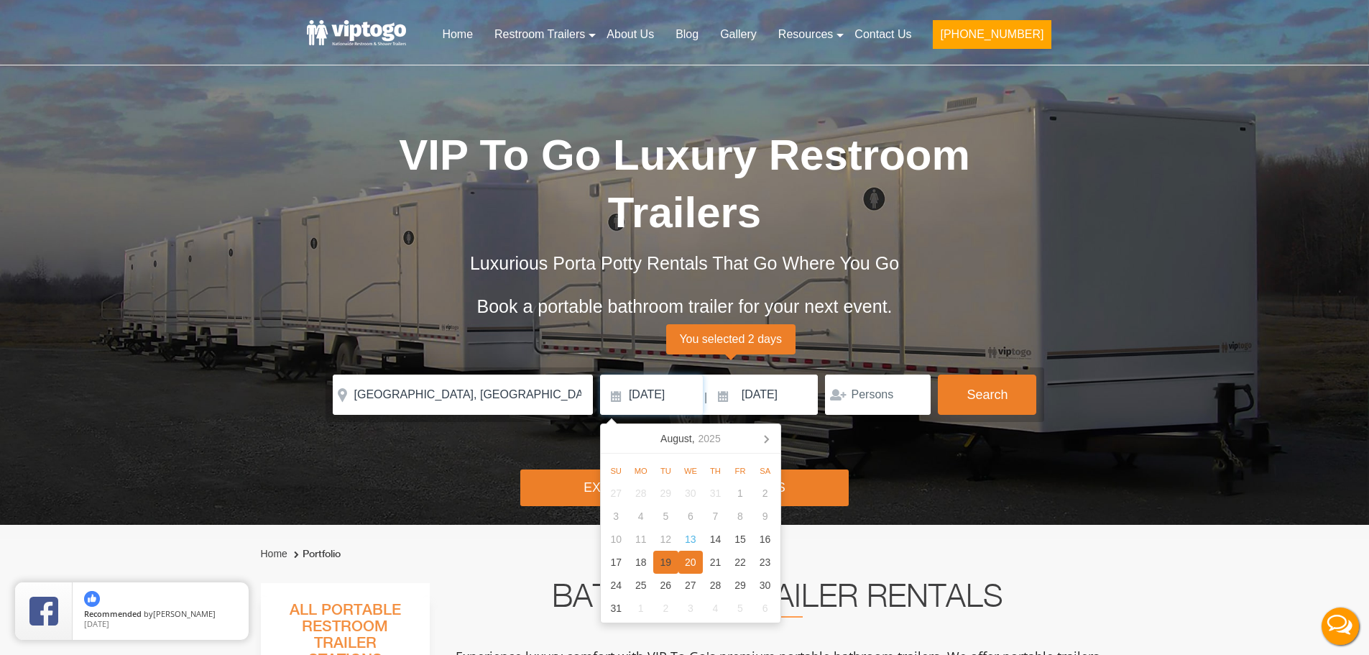
click at [671, 561] on div "19" at bounding box center [665, 562] width 25 height 23
type input "[DATE]"
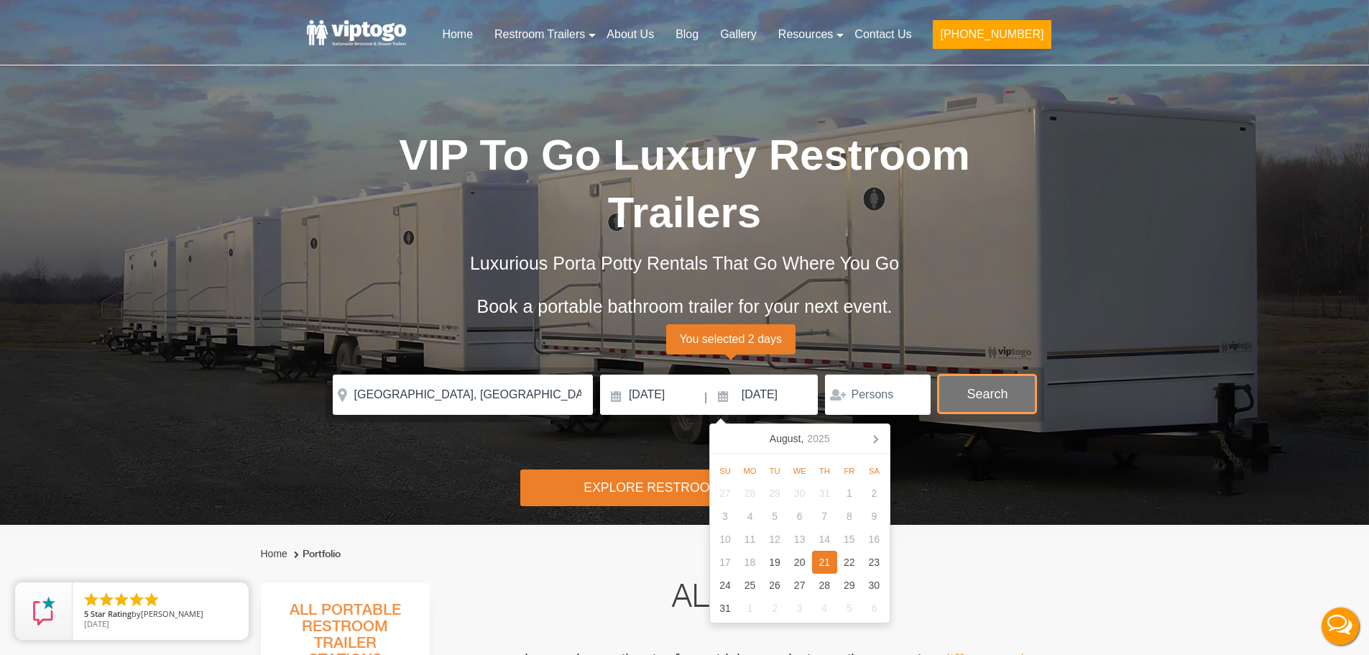
click at [963, 390] on button "Search" at bounding box center [987, 394] width 98 height 39
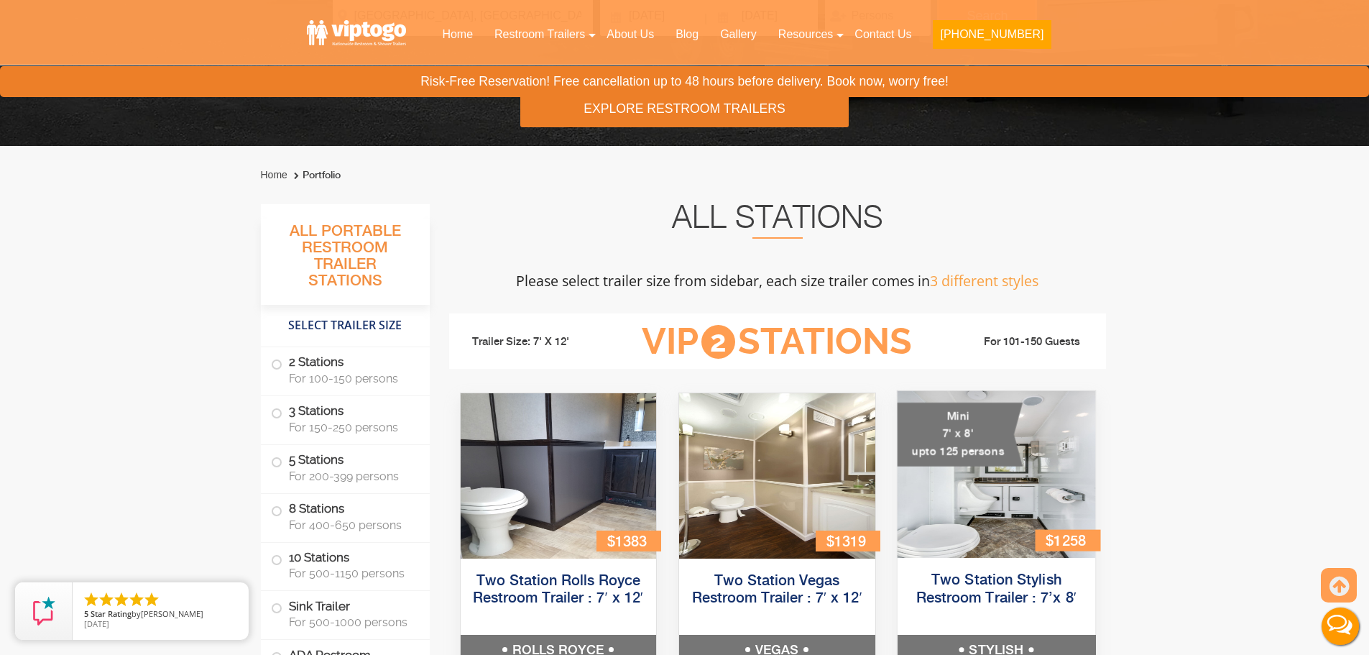
scroll to position [583, 0]
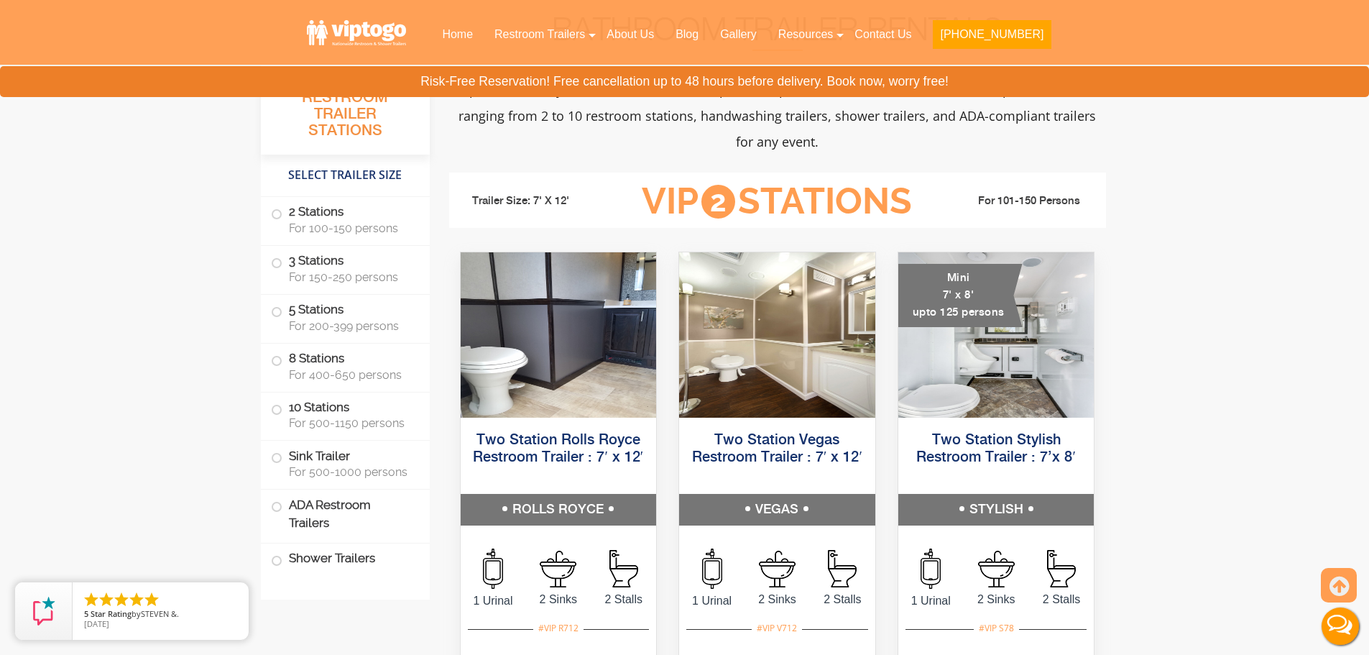
scroll to position [583, 0]
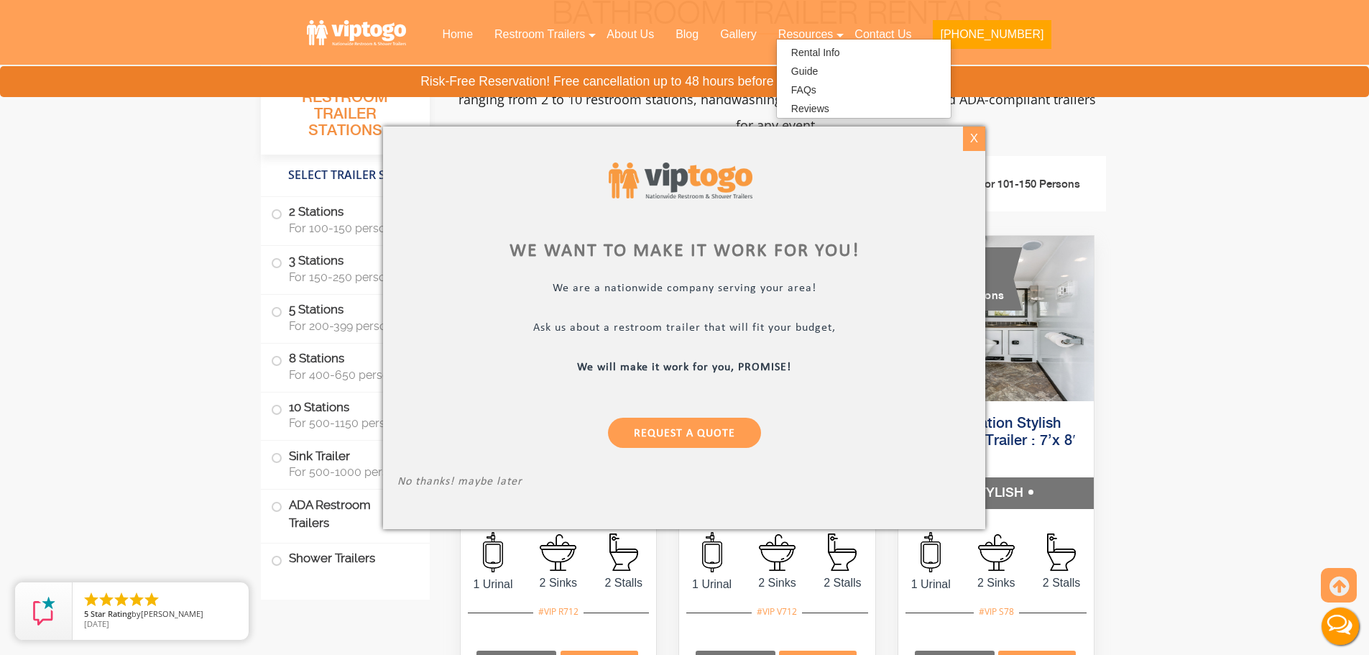
click at [978, 135] on div "X" at bounding box center [974, 139] width 22 height 24
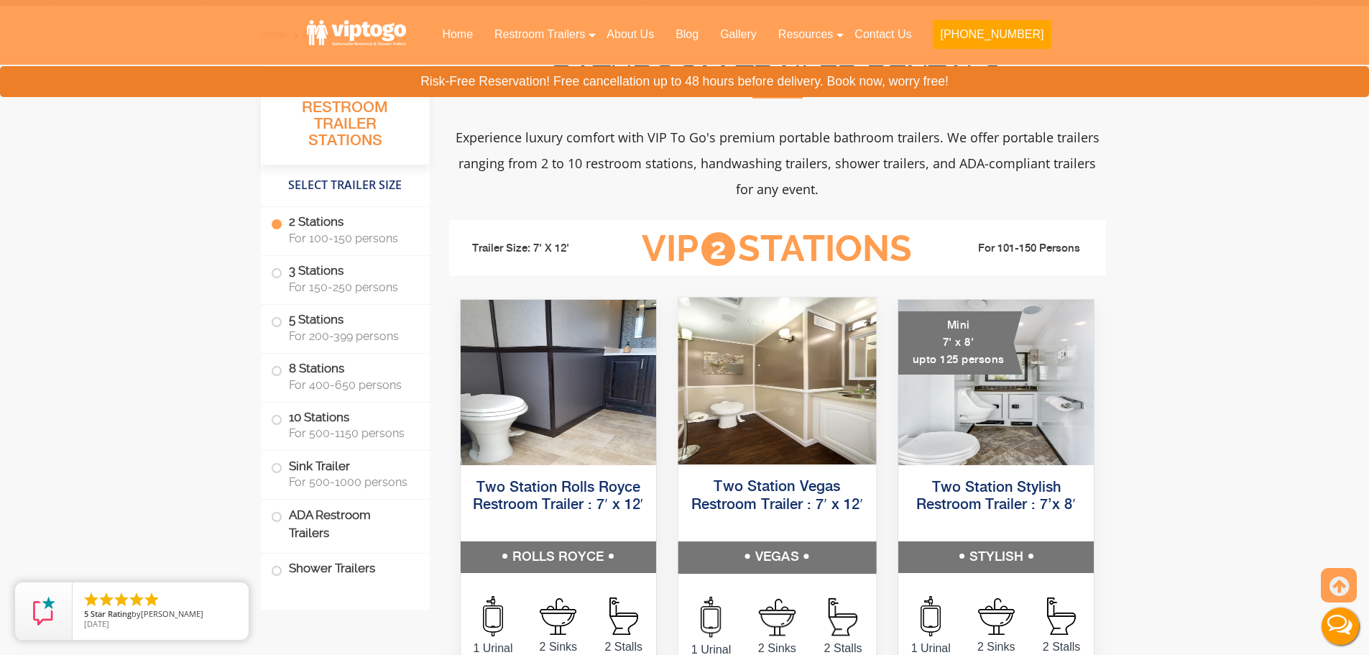
scroll to position [655, 0]
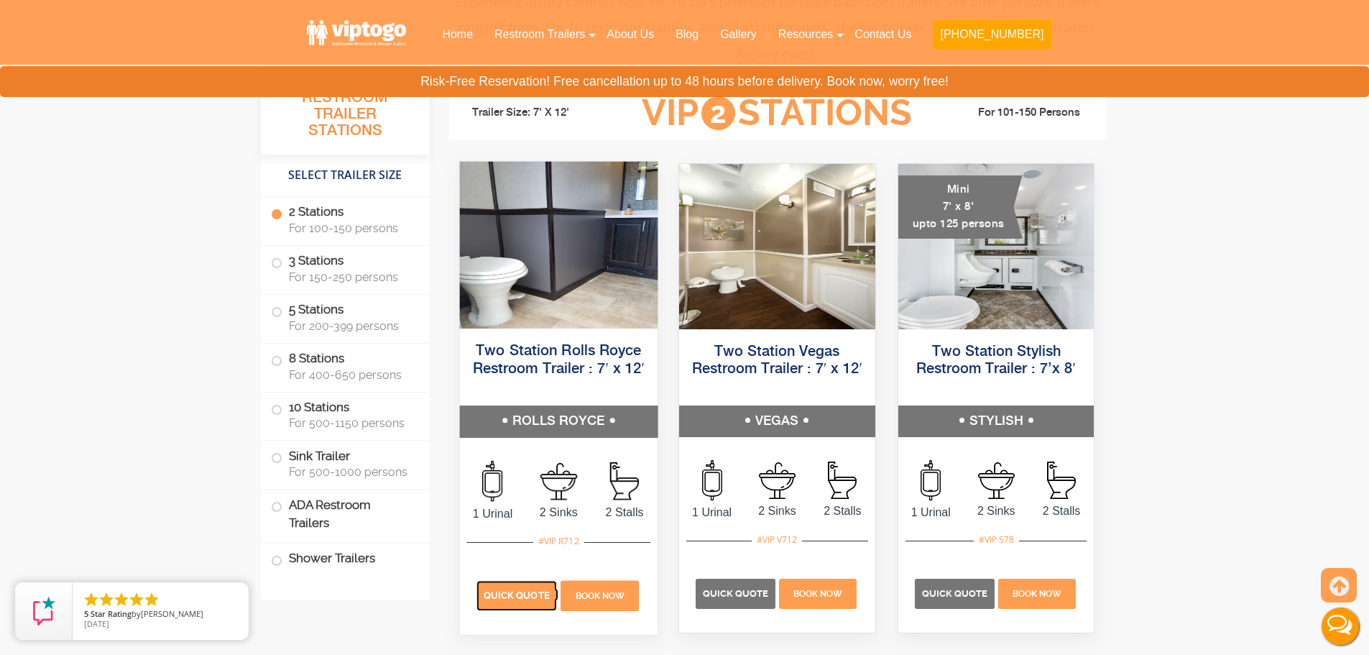
click at [513, 602] on p "Quick Quote" at bounding box center [516, 596] width 81 height 30
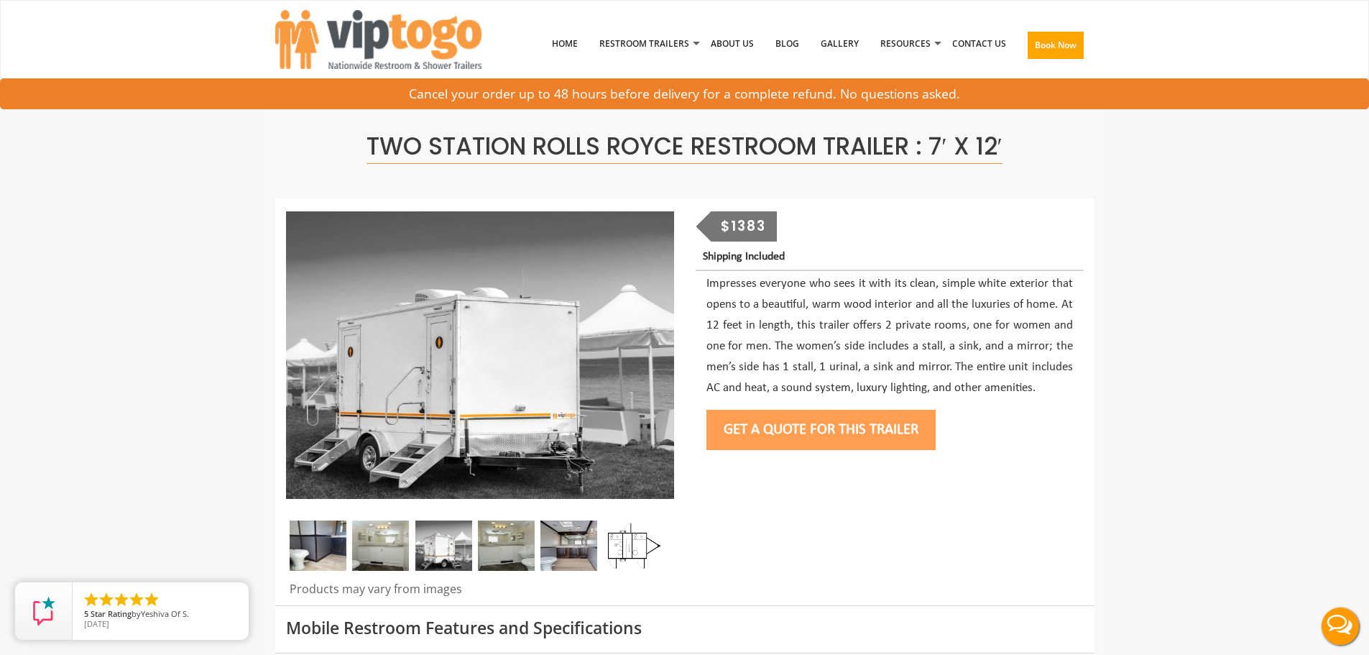
click at [805, 430] on button "Get a Quote for this Trailer" at bounding box center [821, 430] width 229 height 40
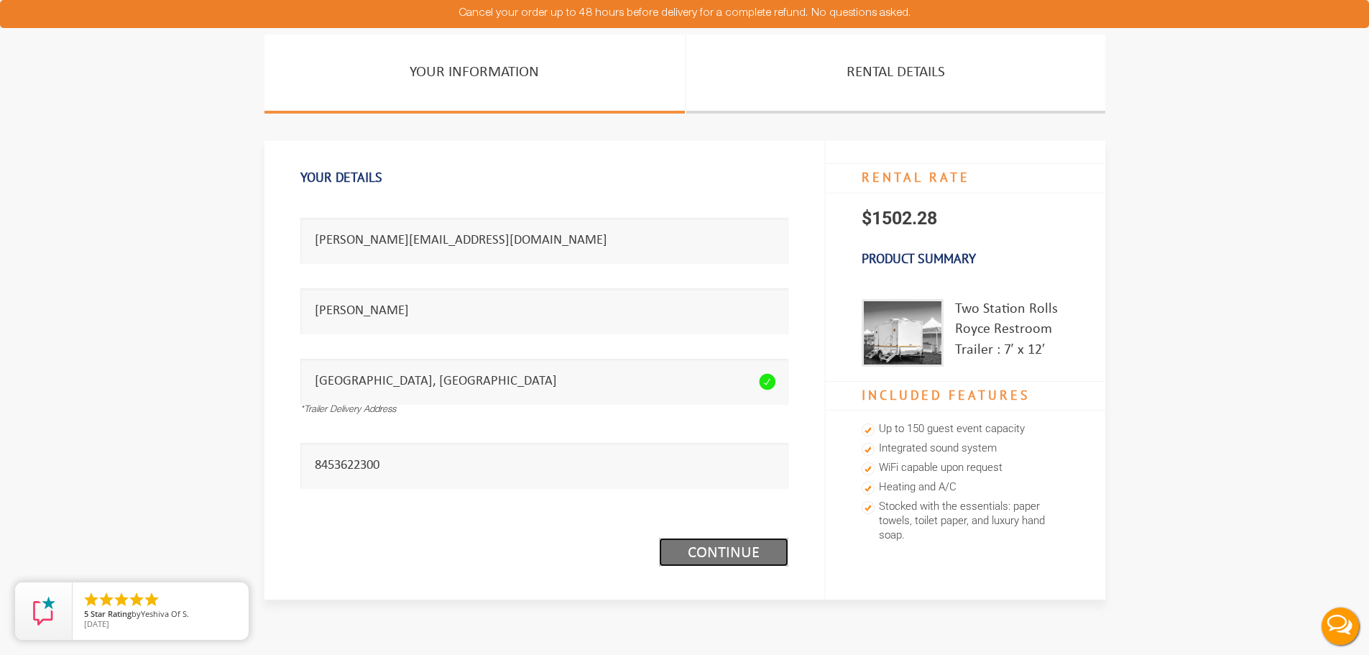
click at [769, 553] on link "Continue (1/3)" at bounding box center [723, 552] width 129 height 29
